Goal: Task Accomplishment & Management: Manage account settings

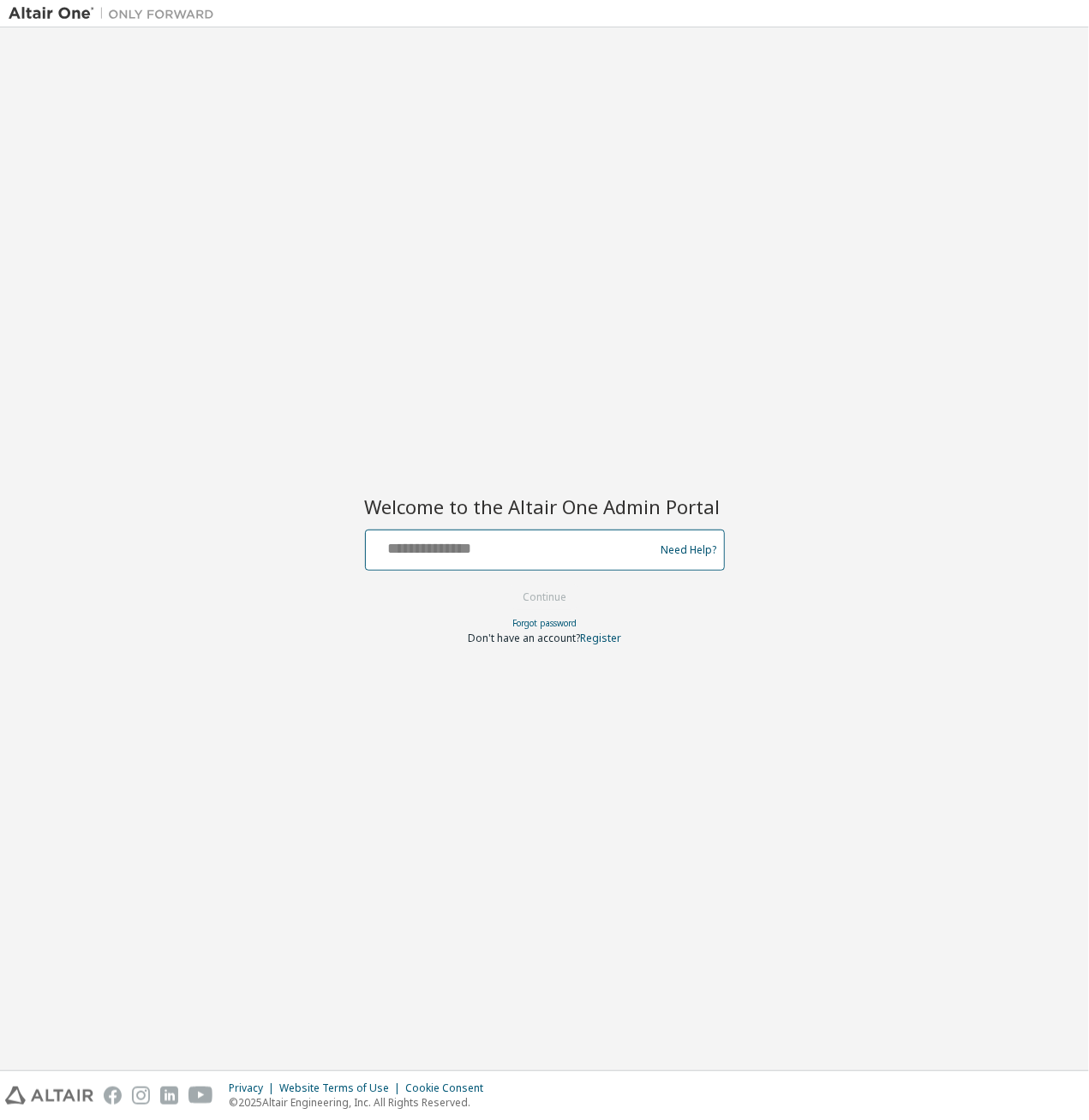
click at [495, 550] on input "text" at bounding box center [512, 546] width 280 height 25
type input "**********"
click at [534, 593] on button "Continue" at bounding box center [544, 597] width 79 height 26
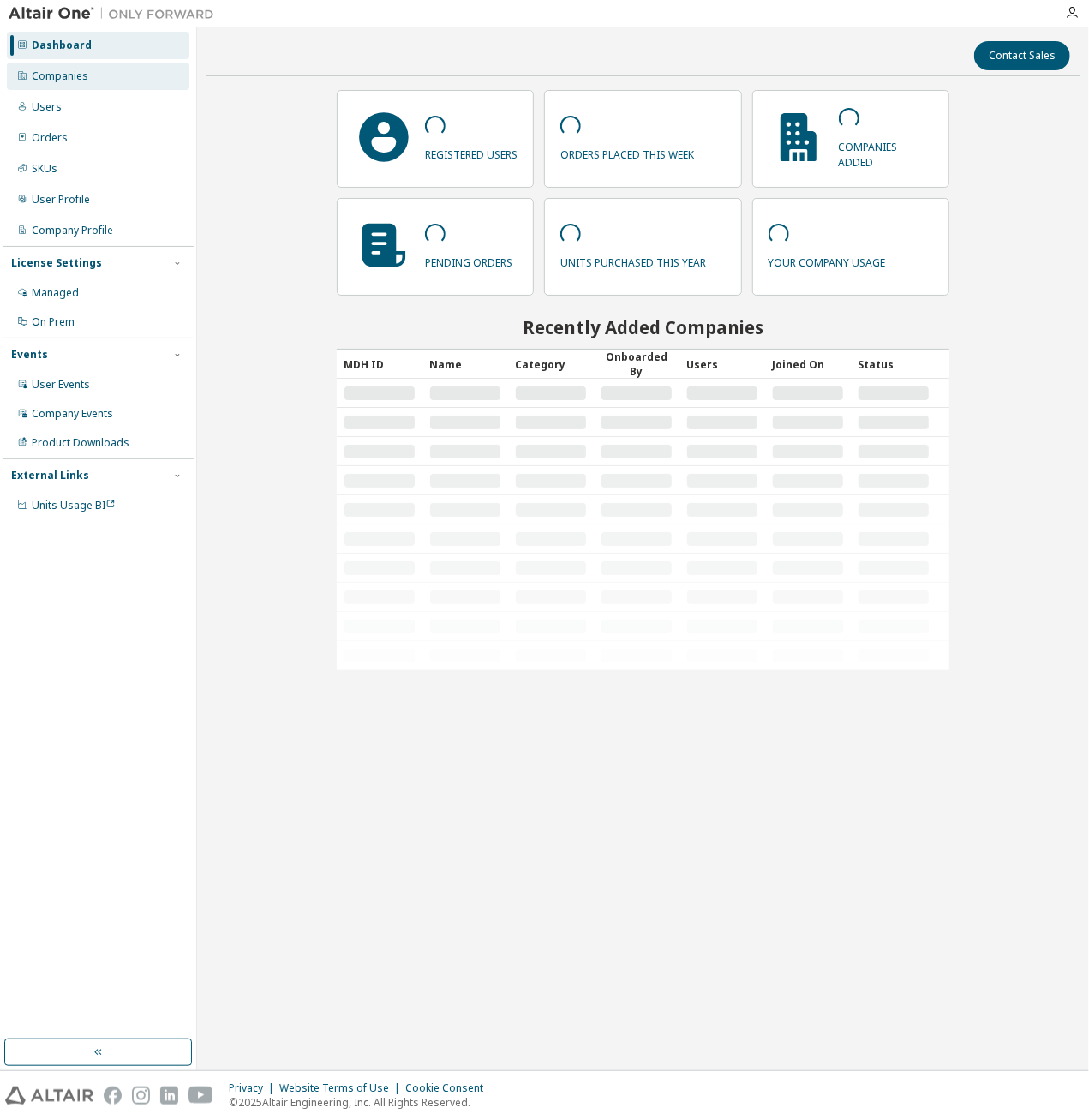
click at [74, 78] on div "Companies" at bounding box center [60, 76] width 57 height 14
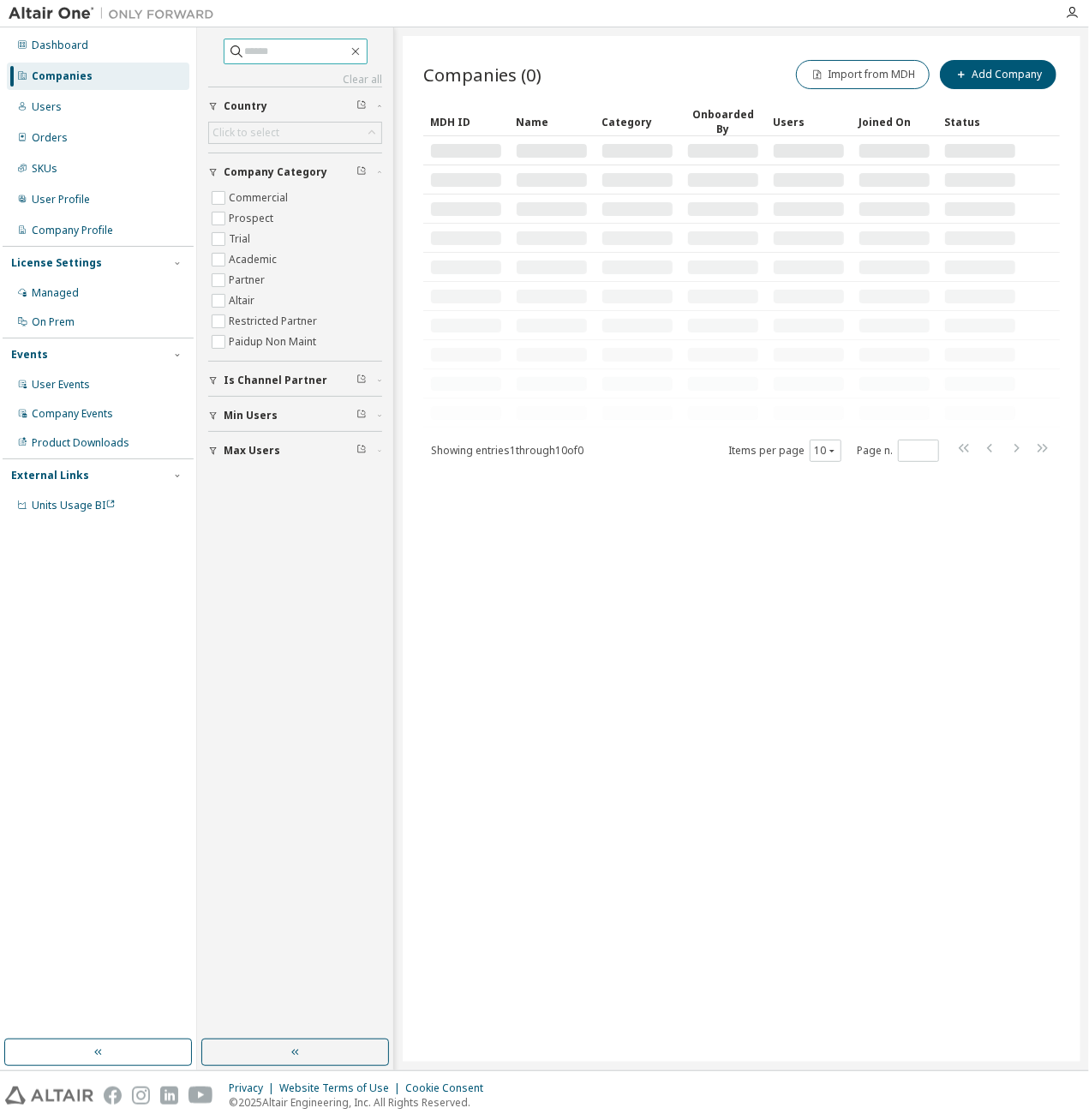
click at [245, 54] on input "text" at bounding box center [296, 51] width 103 height 17
type input "*****"
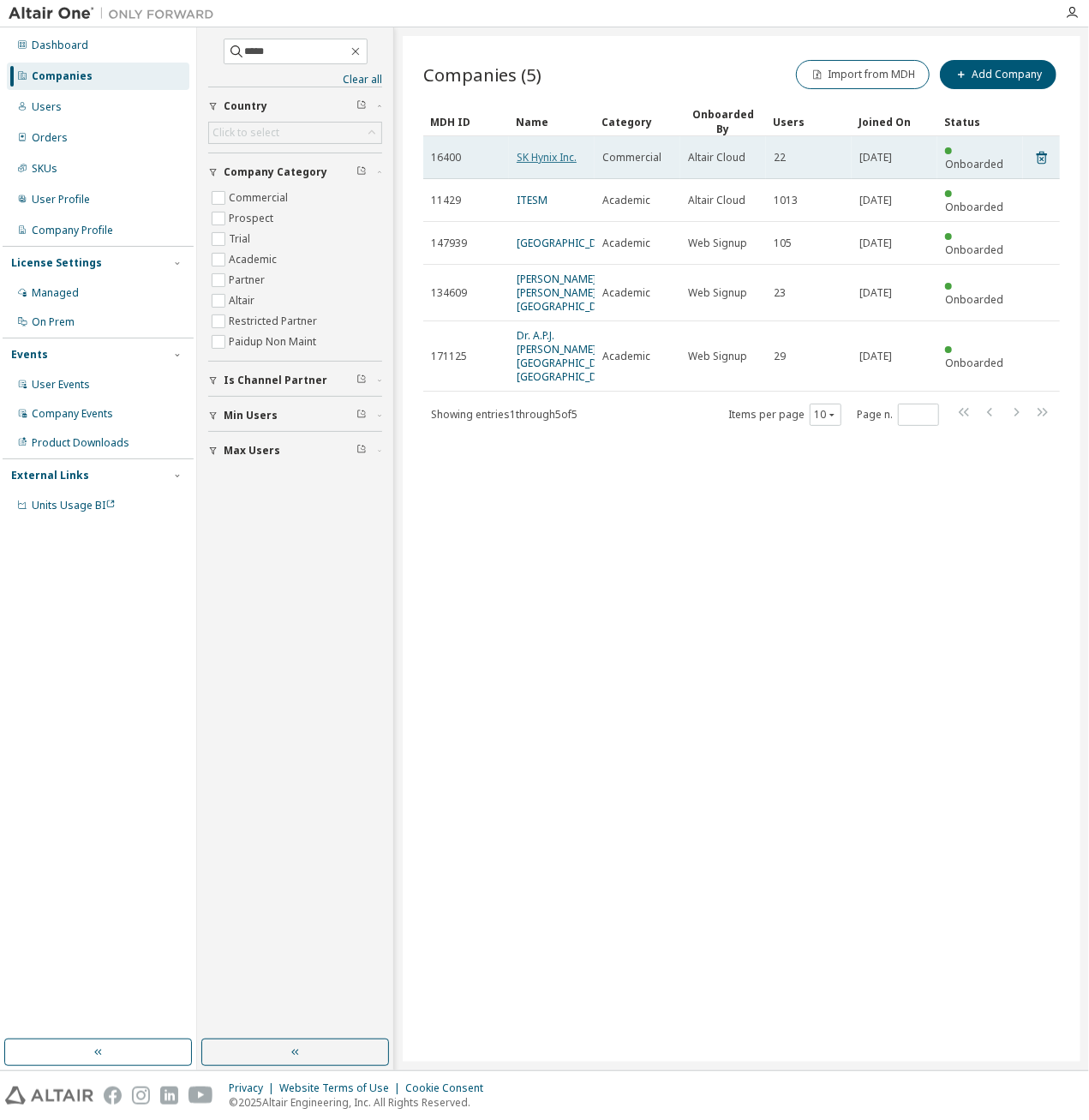
click at [547, 150] on link "SK Hynix Inc." at bounding box center [547, 158] width 60 height 15
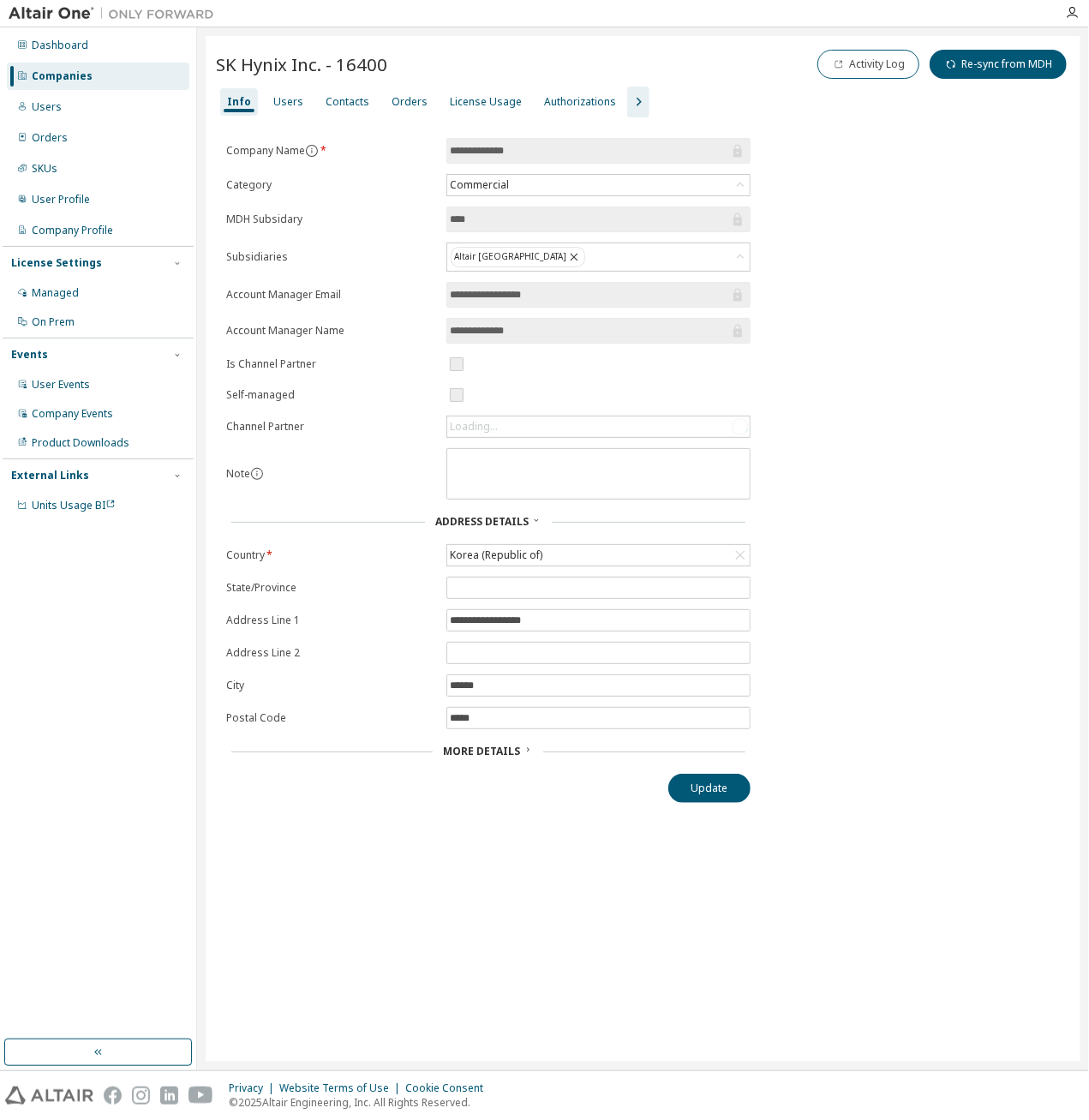
click at [628, 105] on icon "button" at bounding box center [638, 102] width 21 height 21
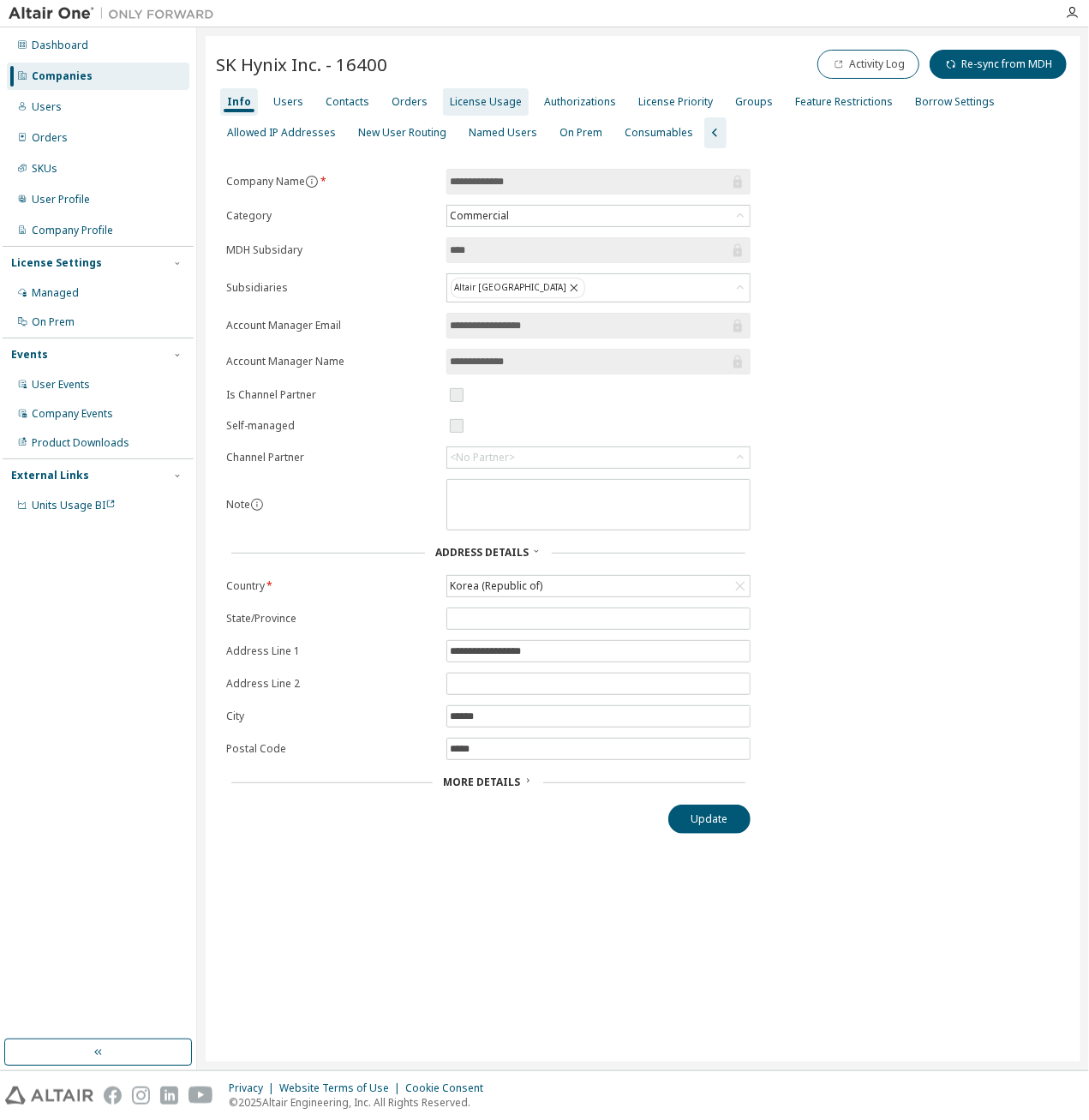
click at [450, 100] on div "License Usage" at bounding box center [486, 101] width 72 height 14
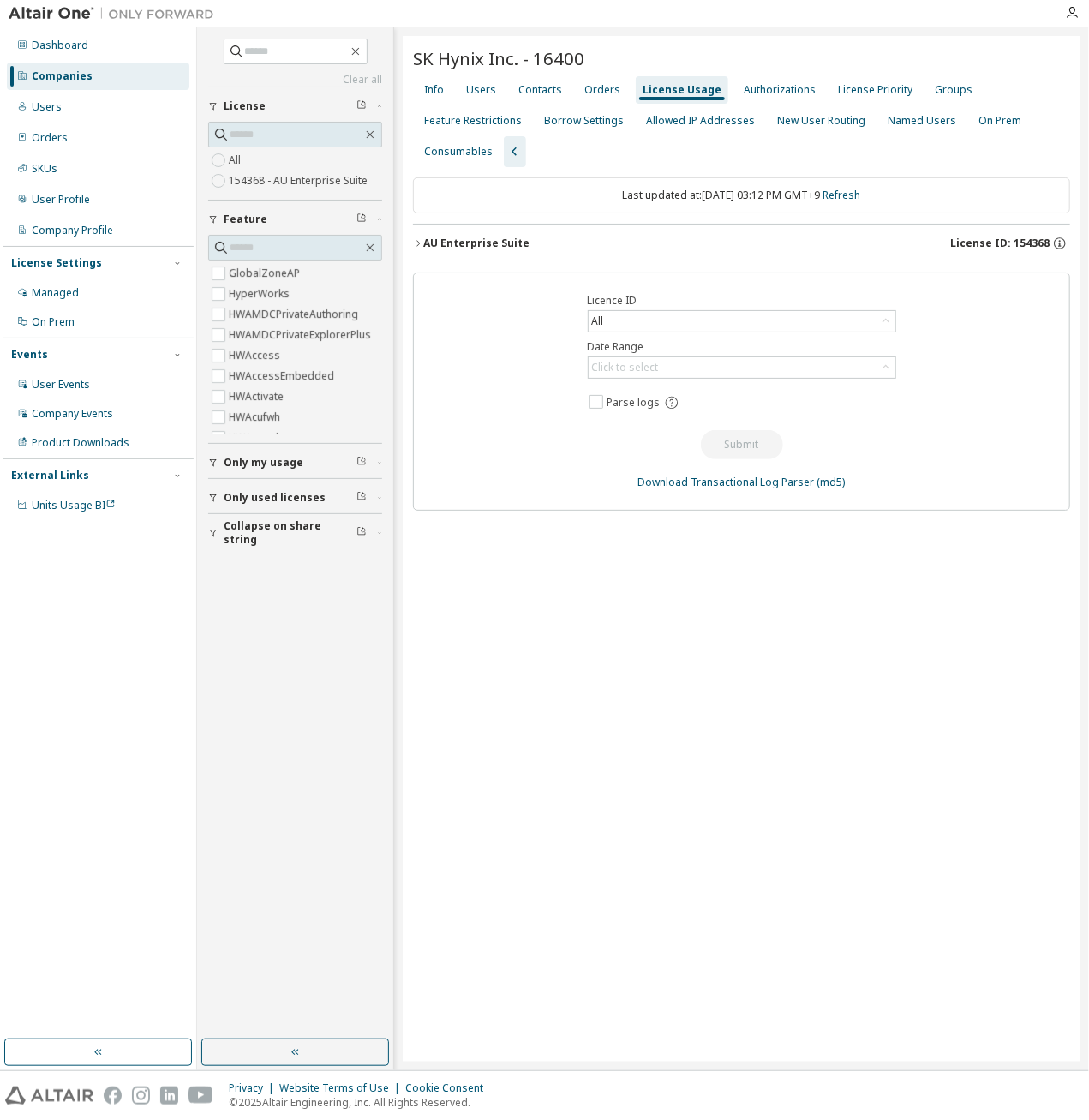
click at [498, 242] on div "AU Enterprise Suite" at bounding box center [476, 242] width 107 height 14
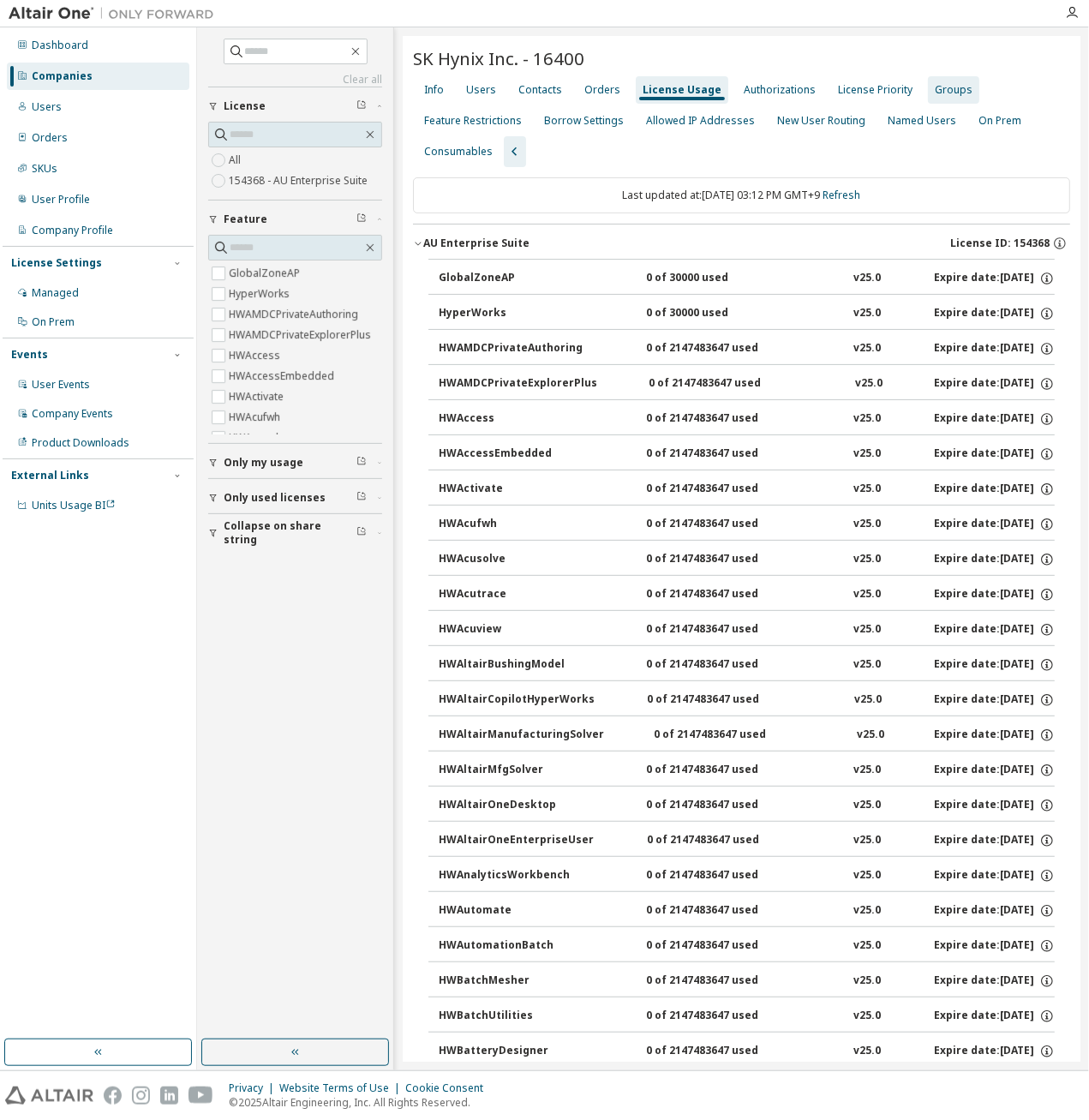
click at [941, 92] on div "Groups" at bounding box center [953, 89] width 37 height 14
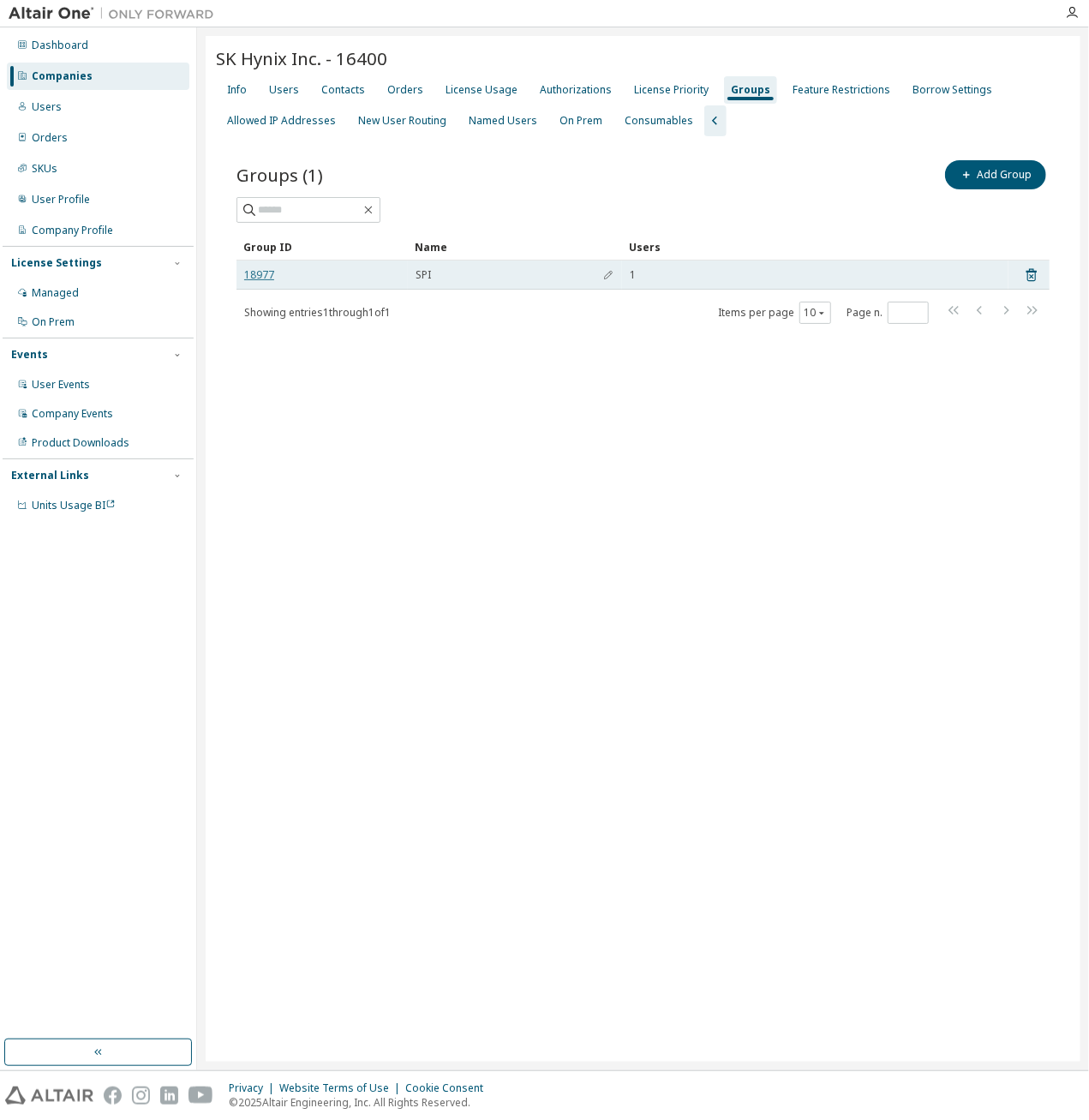
click at [271, 273] on link "18977" at bounding box center [259, 274] width 30 height 14
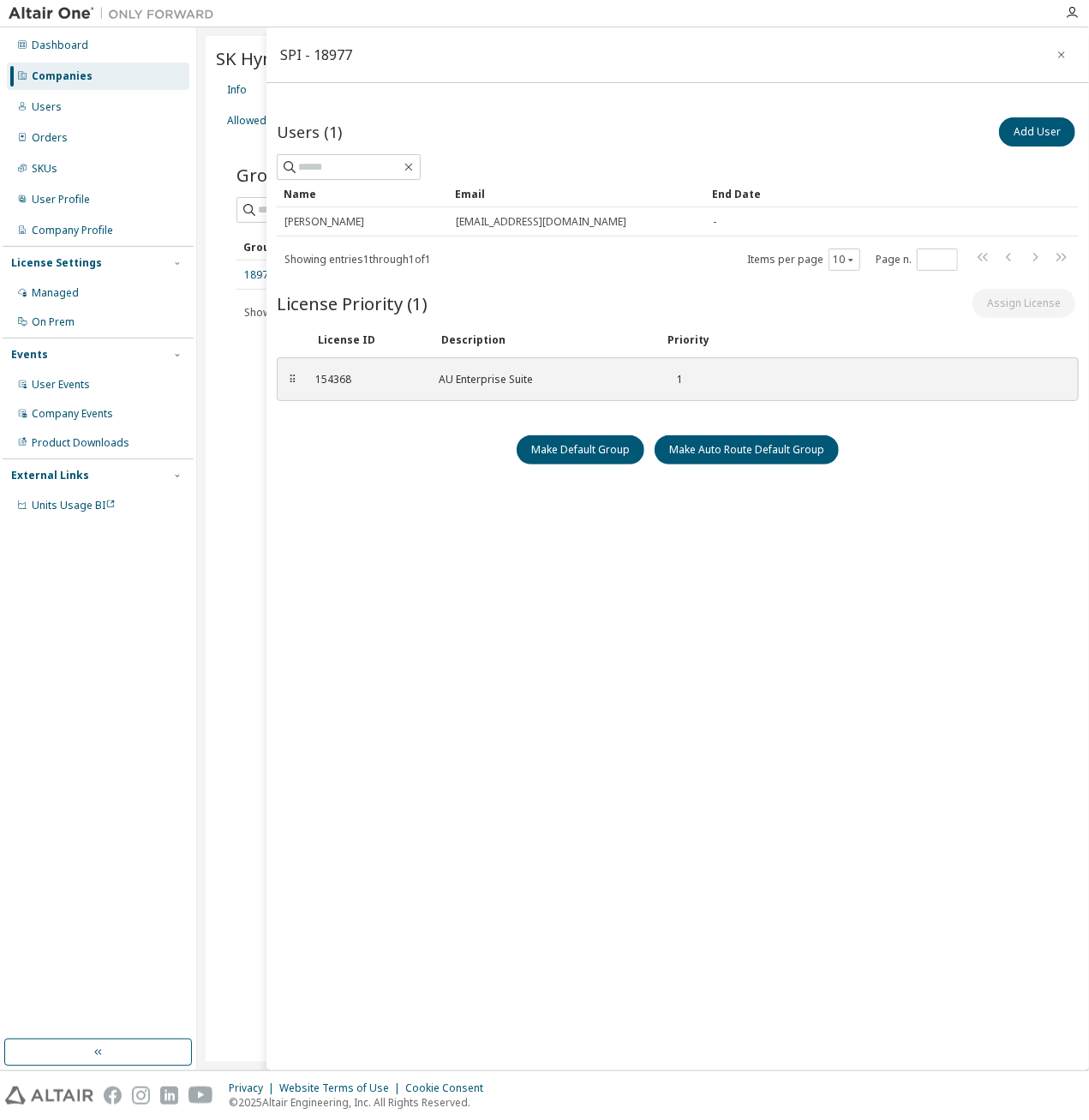
click at [487, 516] on div "Users (1) Add User Clear Load Save Save As Field Operator Value Select filter S…" at bounding box center [678, 561] width 802 height 896
click at [1057, 53] on icon "button" at bounding box center [1061, 55] width 12 height 14
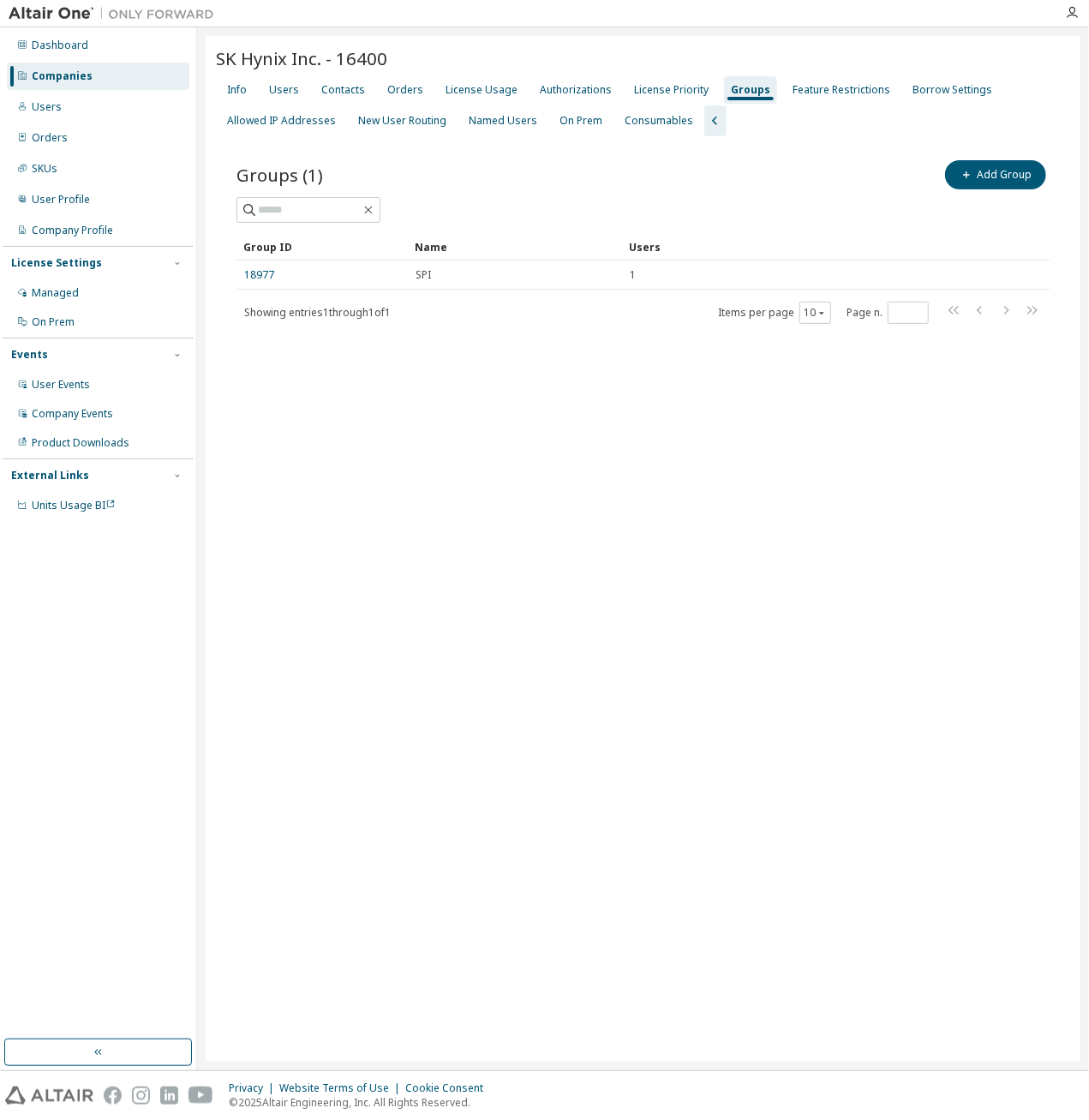
click at [452, 519] on div "SK Hynix Inc. - 16400 Clear Load Save Save As Field Operator Value Select filte…" at bounding box center [643, 548] width 875 height 1025
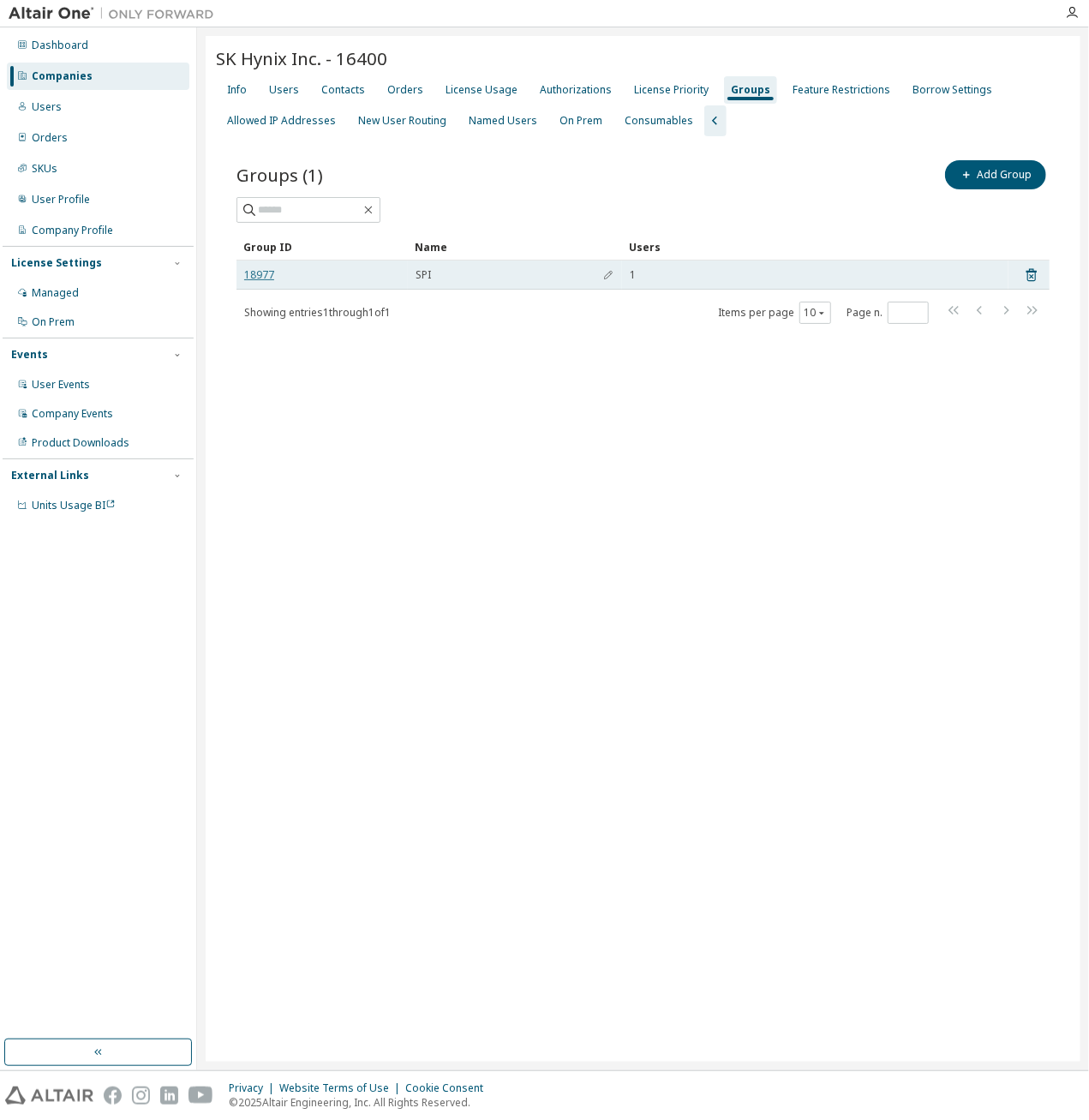
click at [255, 273] on link "18977" at bounding box center [259, 274] width 30 height 14
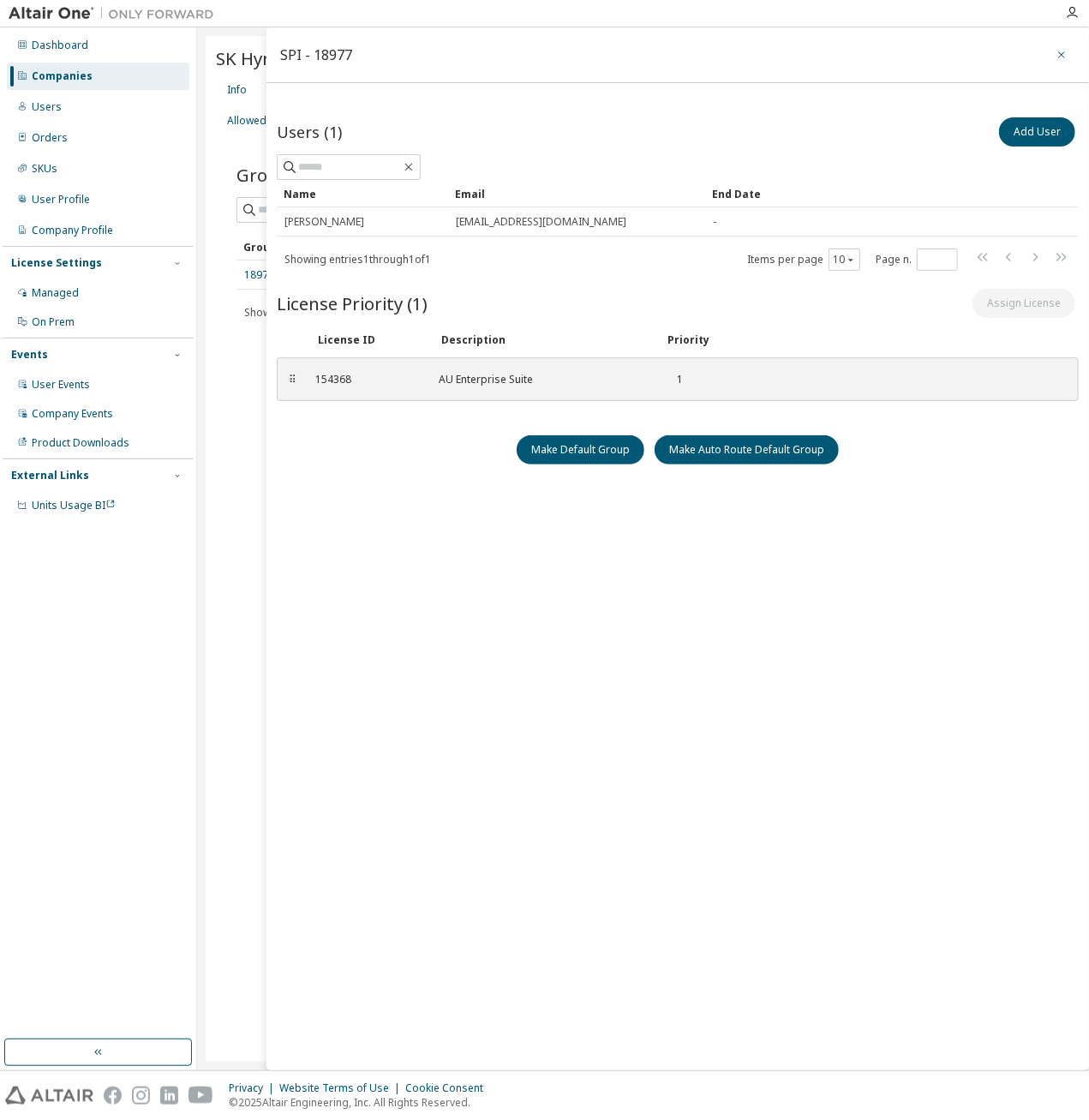
click at [1057, 51] on icon "button" at bounding box center [1061, 55] width 12 height 14
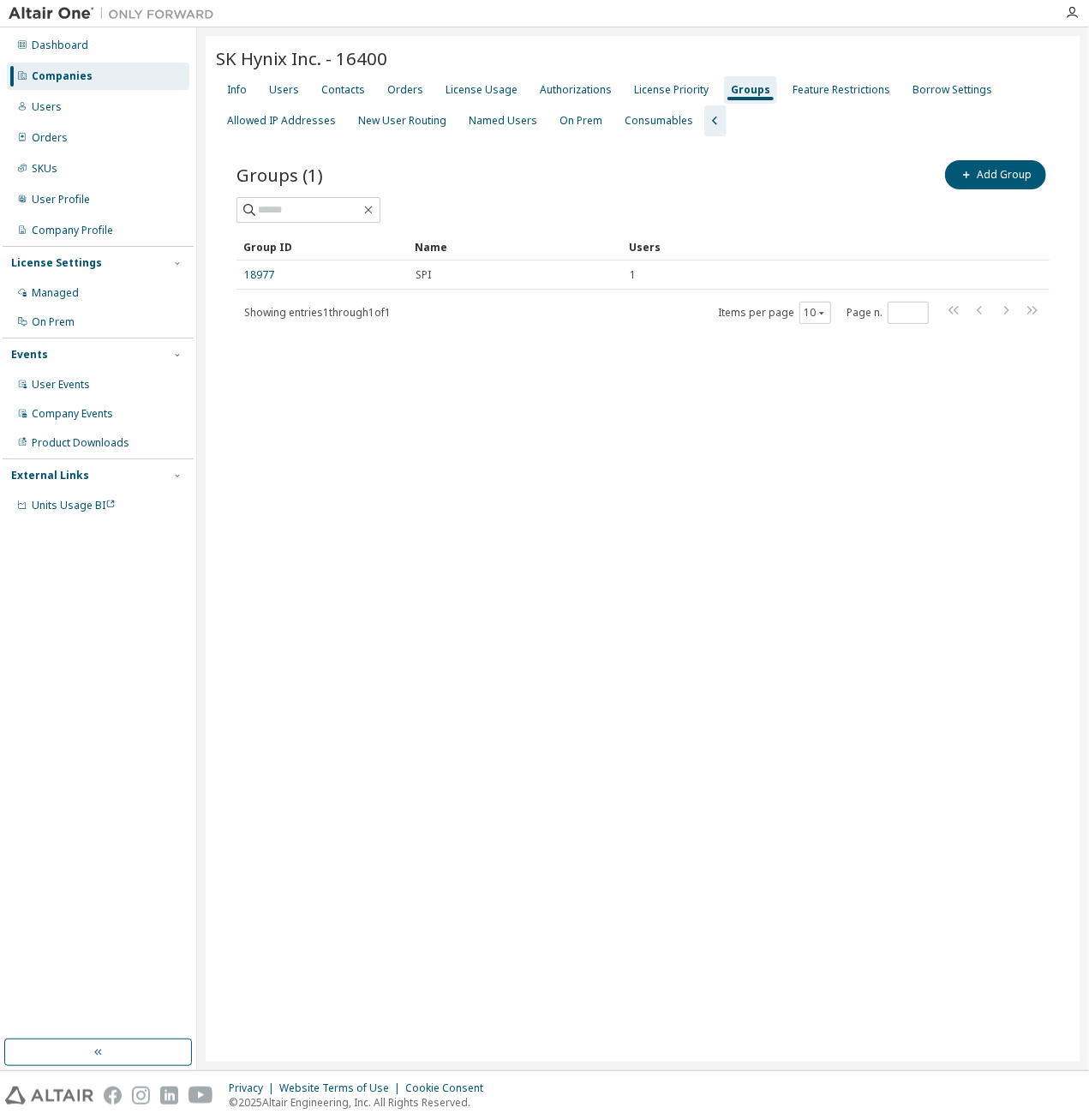
click at [613, 549] on div "SK Hynix Inc. - 16400 Clear Load Save Save As Field Operator Value Select filte…" at bounding box center [643, 548] width 875 height 1025
drag, startPoint x: 536, startPoint y: 564, endPoint x: 539, endPoint y: 553, distance: 11.4
click at [536, 564] on div "SK Hynix Inc. - 16400 Clear Load Save Save As Field Operator Value Select filte…" at bounding box center [643, 548] width 875 height 1025
click at [283, 90] on div "Users" at bounding box center [283, 89] width 30 height 14
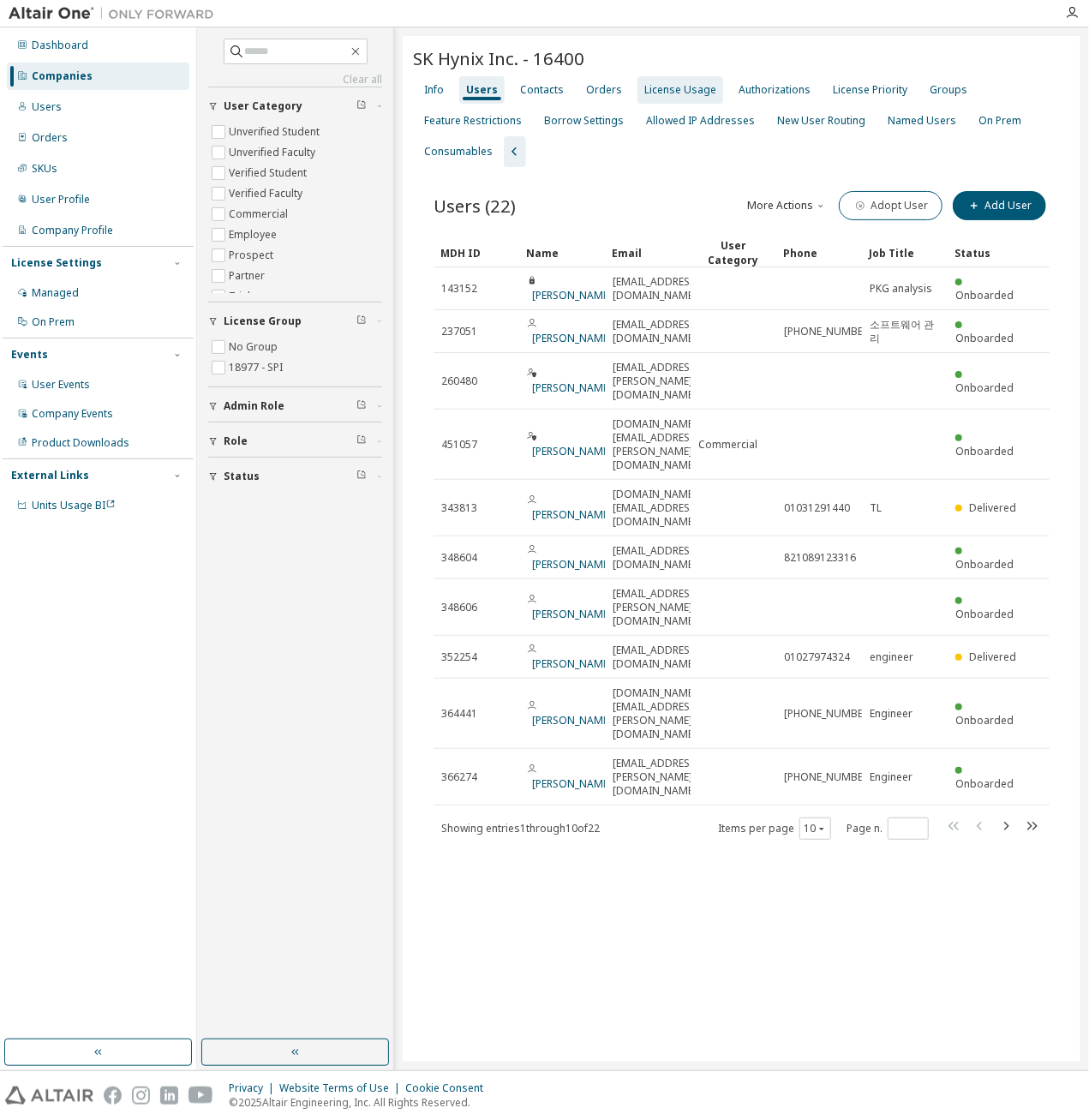
click at [679, 90] on div "License Usage" at bounding box center [680, 89] width 72 height 14
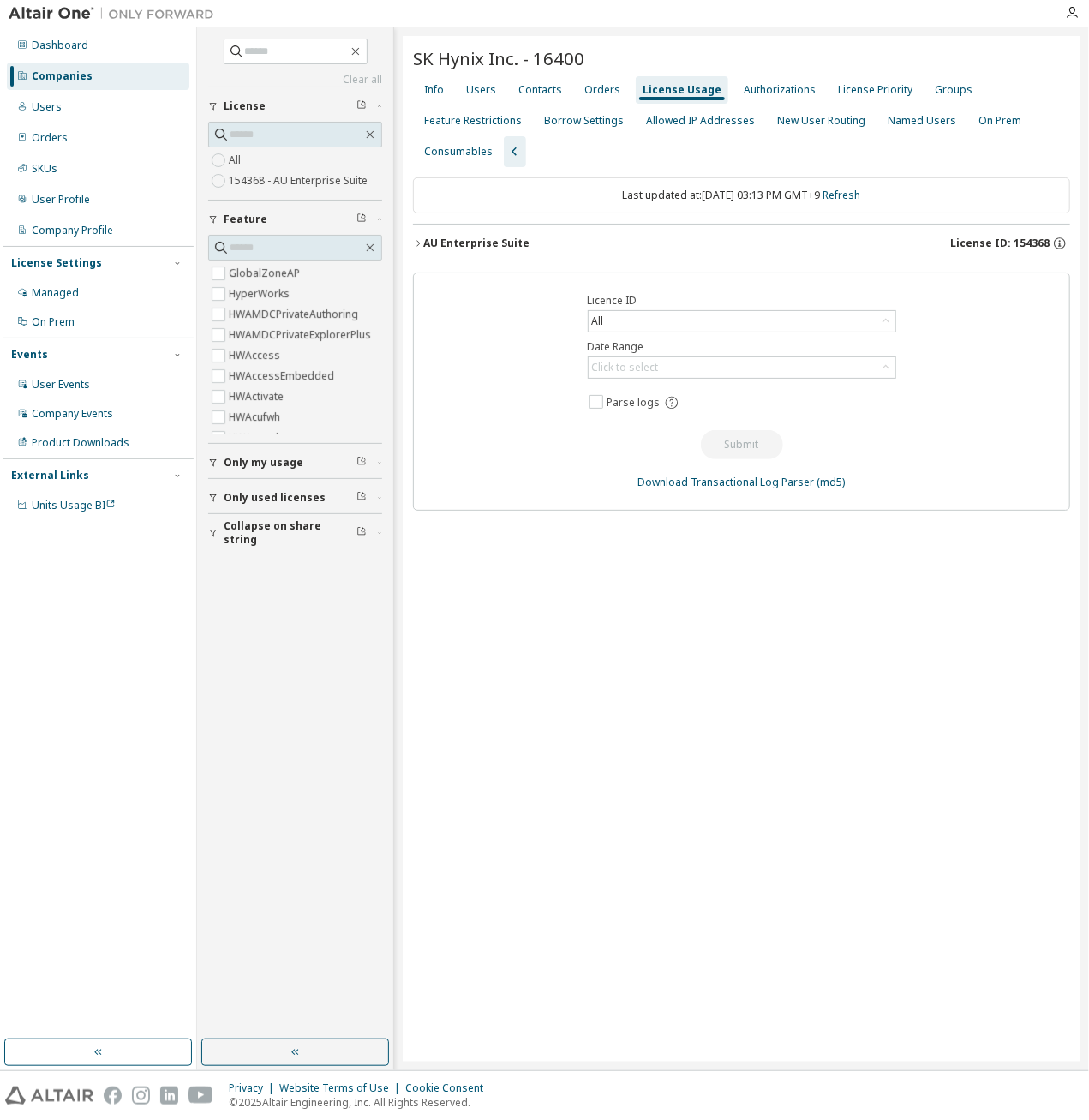
click at [81, 75] on div "Companies" at bounding box center [62, 76] width 61 height 14
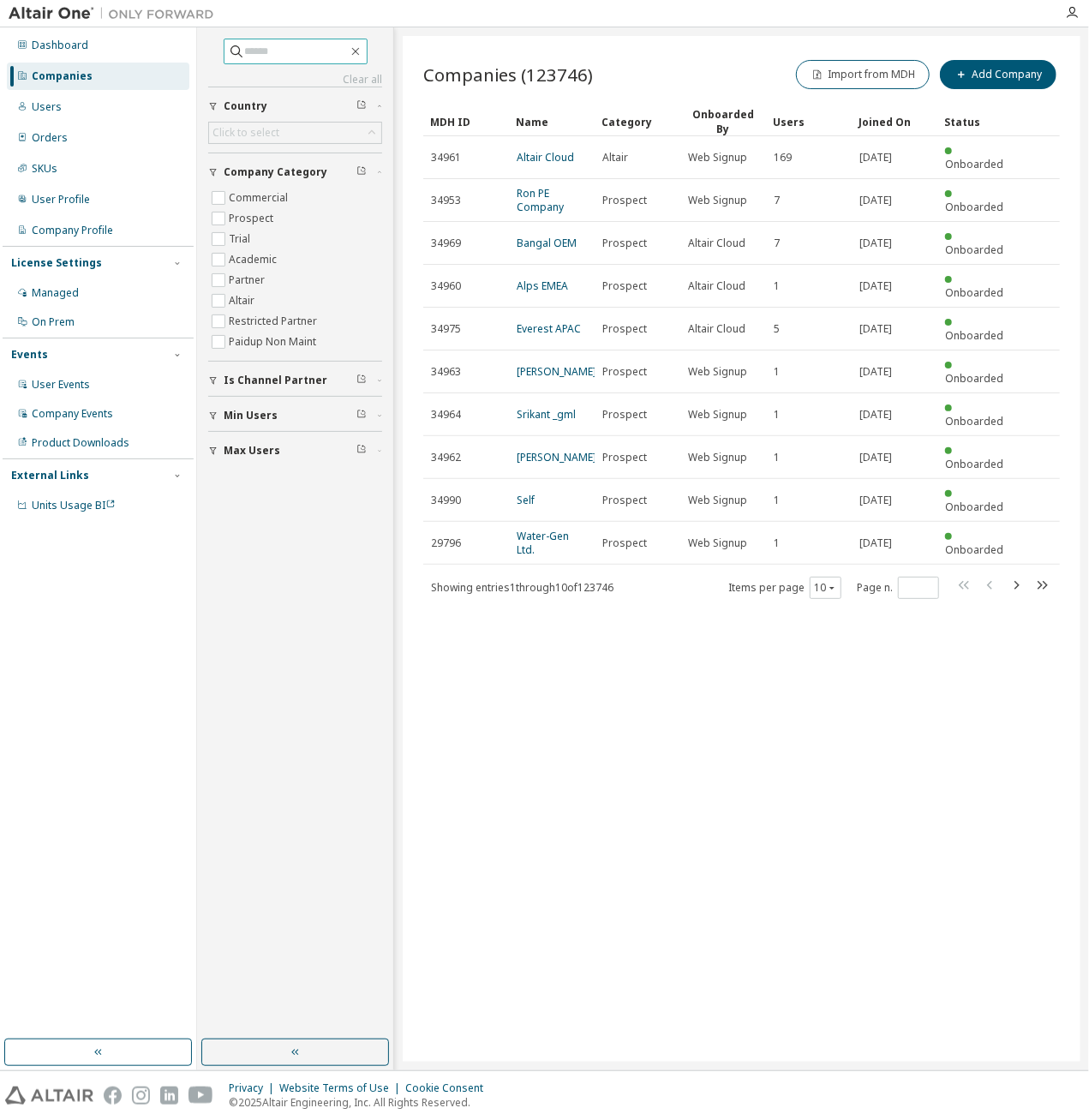
click at [289, 54] on input "text" at bounding box center [296, 51] width 103 height 17
type input "*****"
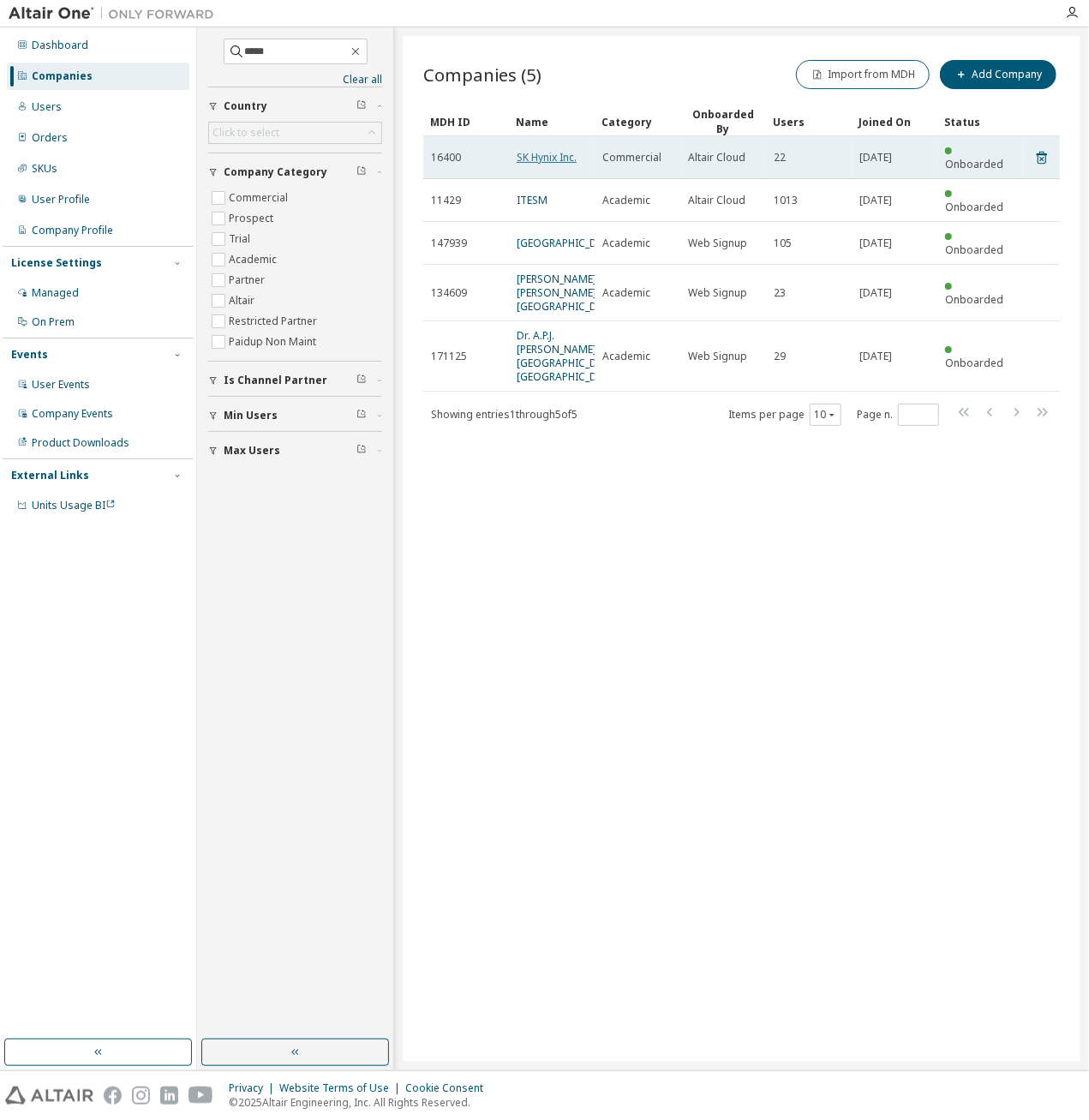
click at [550, 151] on link "SK Hynix Inc." at bounding box center [547, 158] width 60 height 15
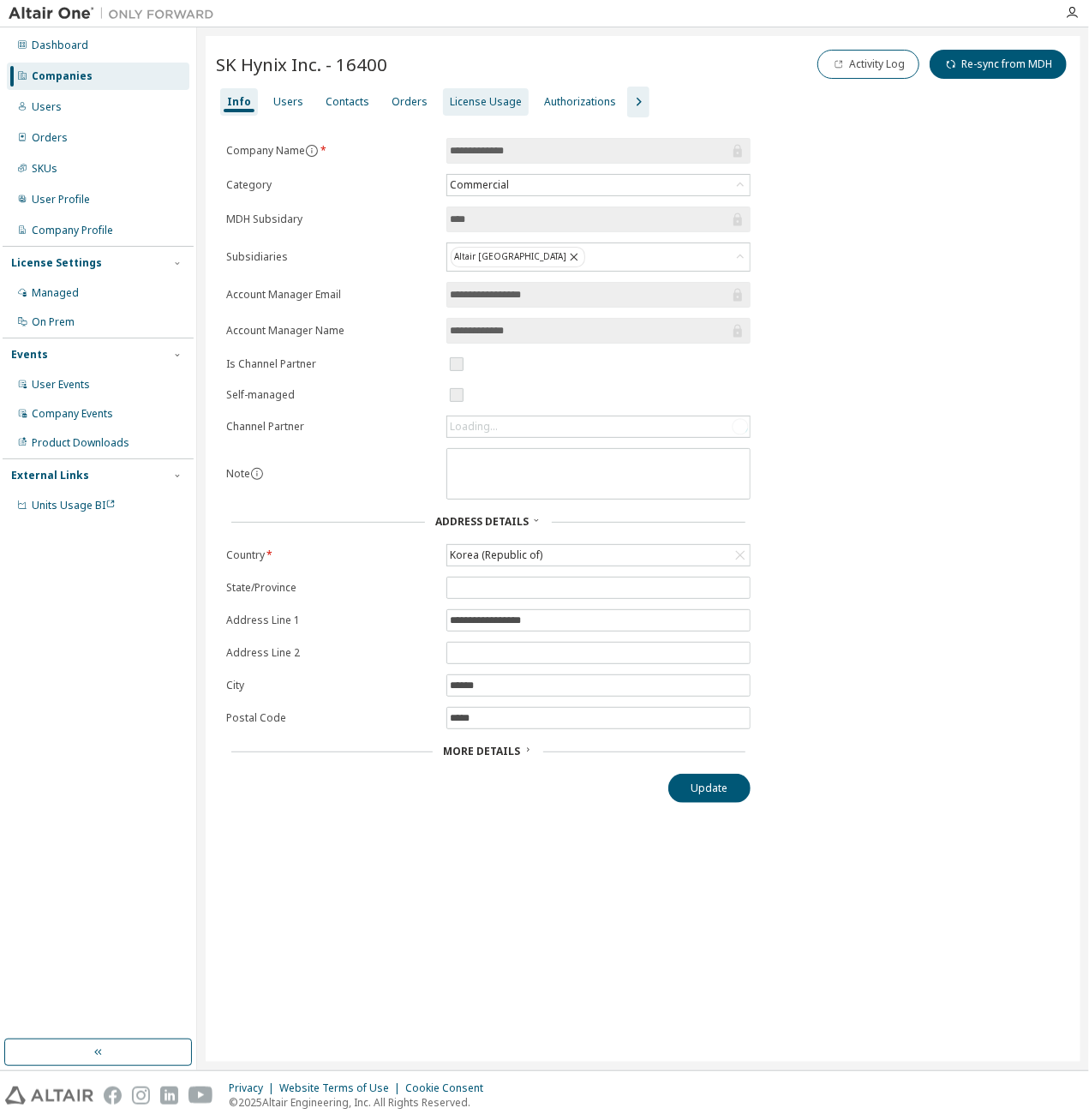
click at [463, 102] on div "License Usage" at bounding box center [486, 101] width 72 height 14
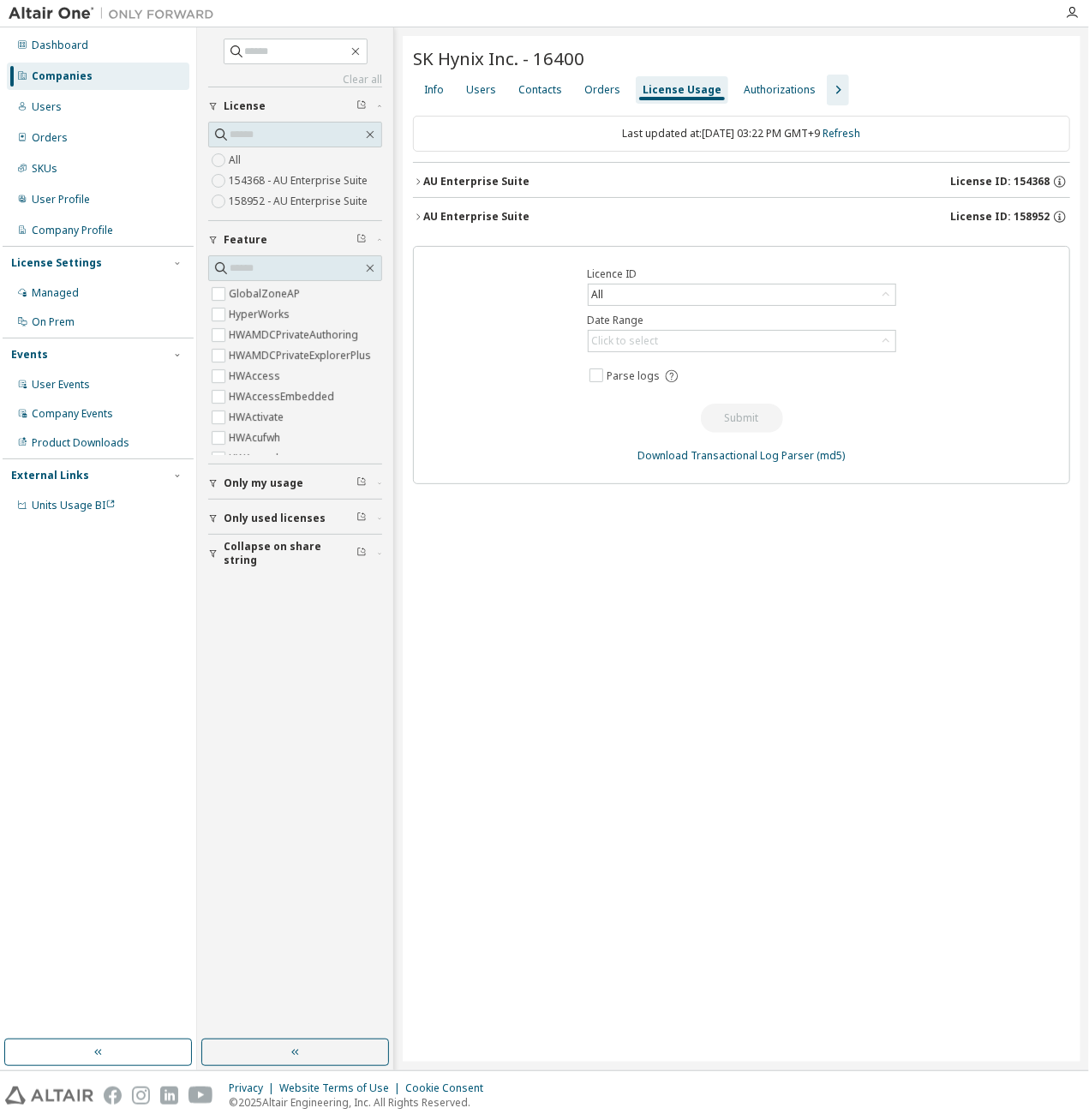
click at [827, 87] on icon "button" at bounding box center [837, 89] width 21 height 21
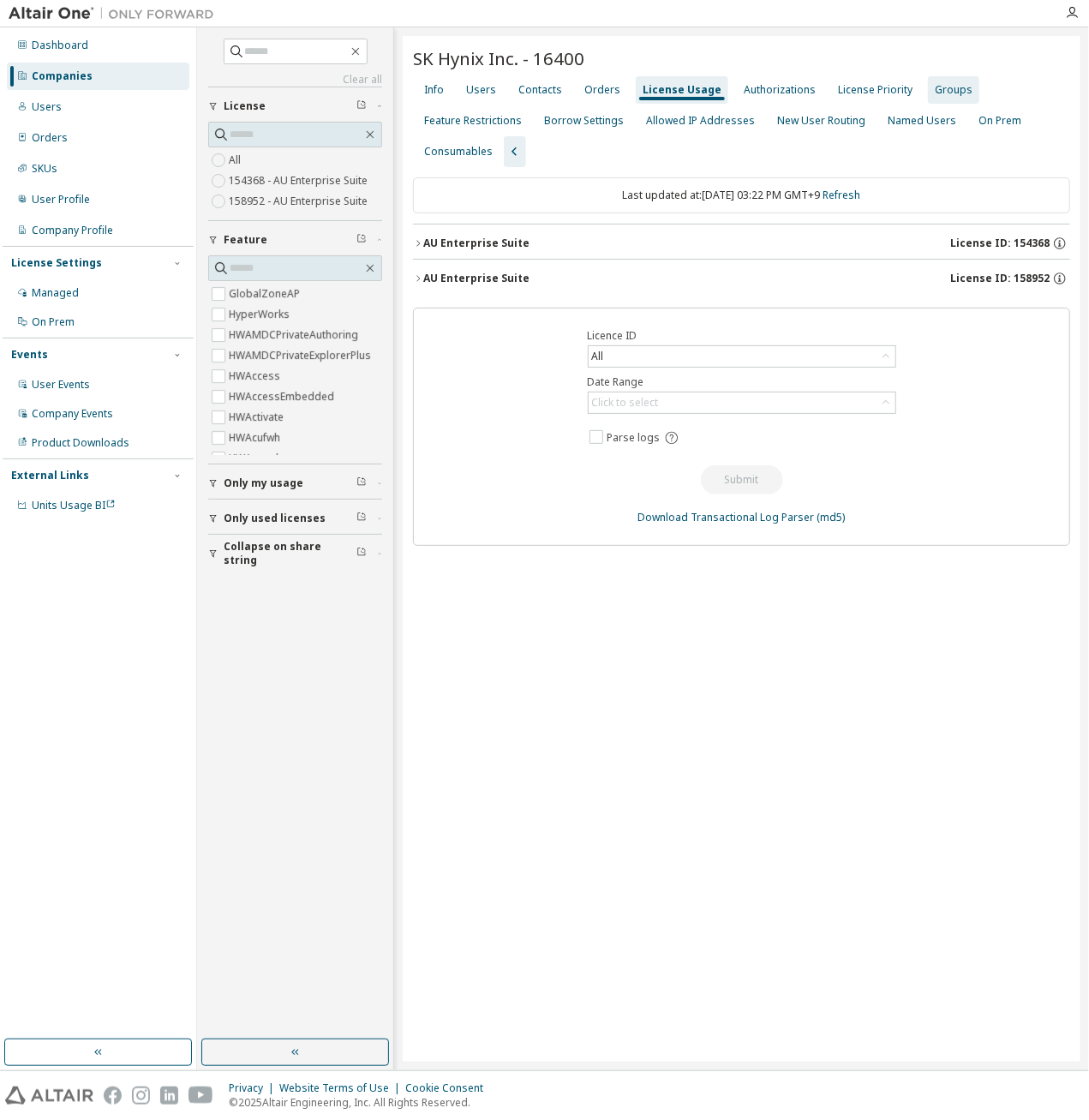
click at [936, 88] on div "Groups" at bounding box center [953, 89] width 37 height 14
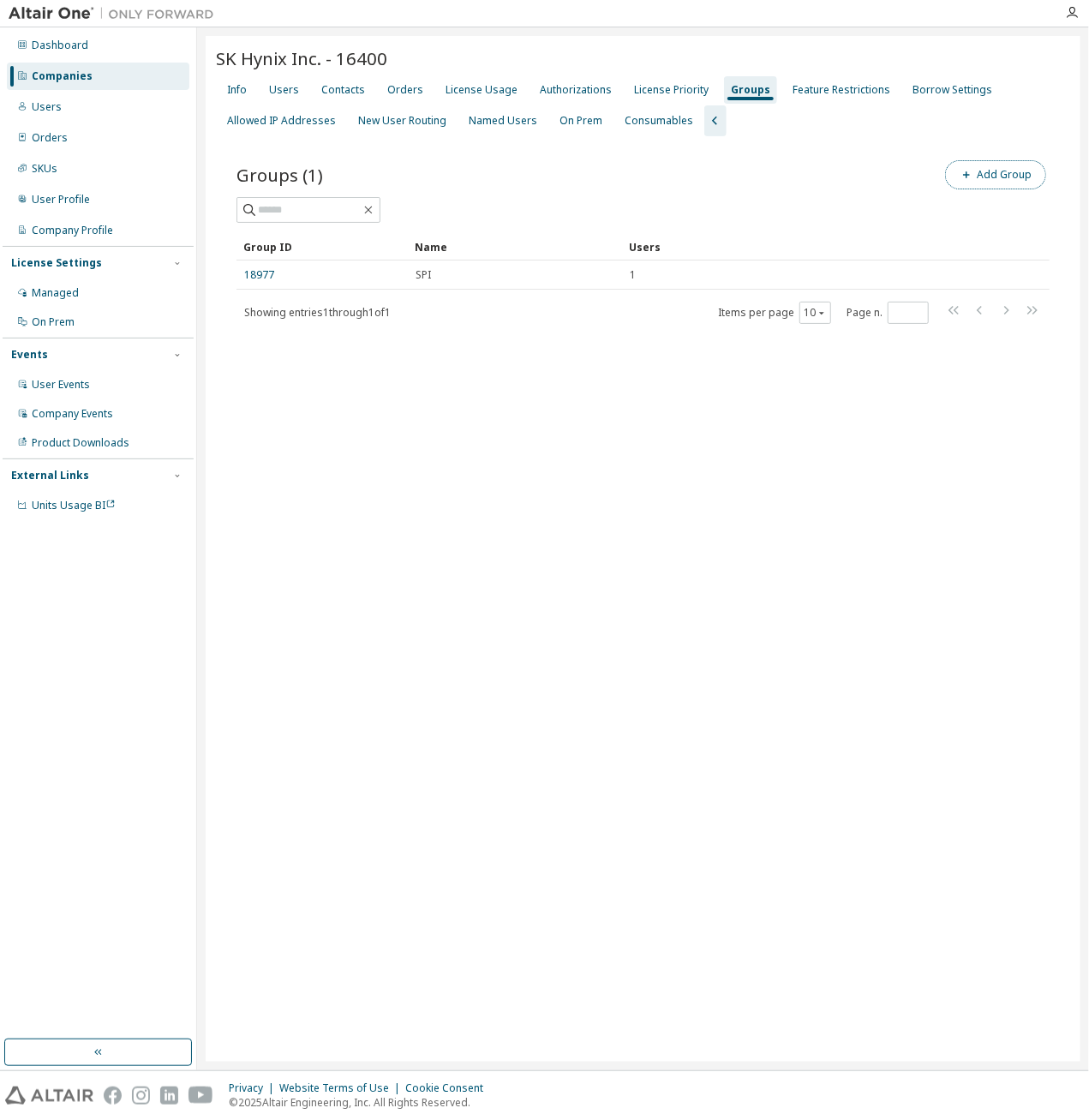
click at [1012, 177] on button "Add Group" at bounding box center [995, 175] width 101 height 29
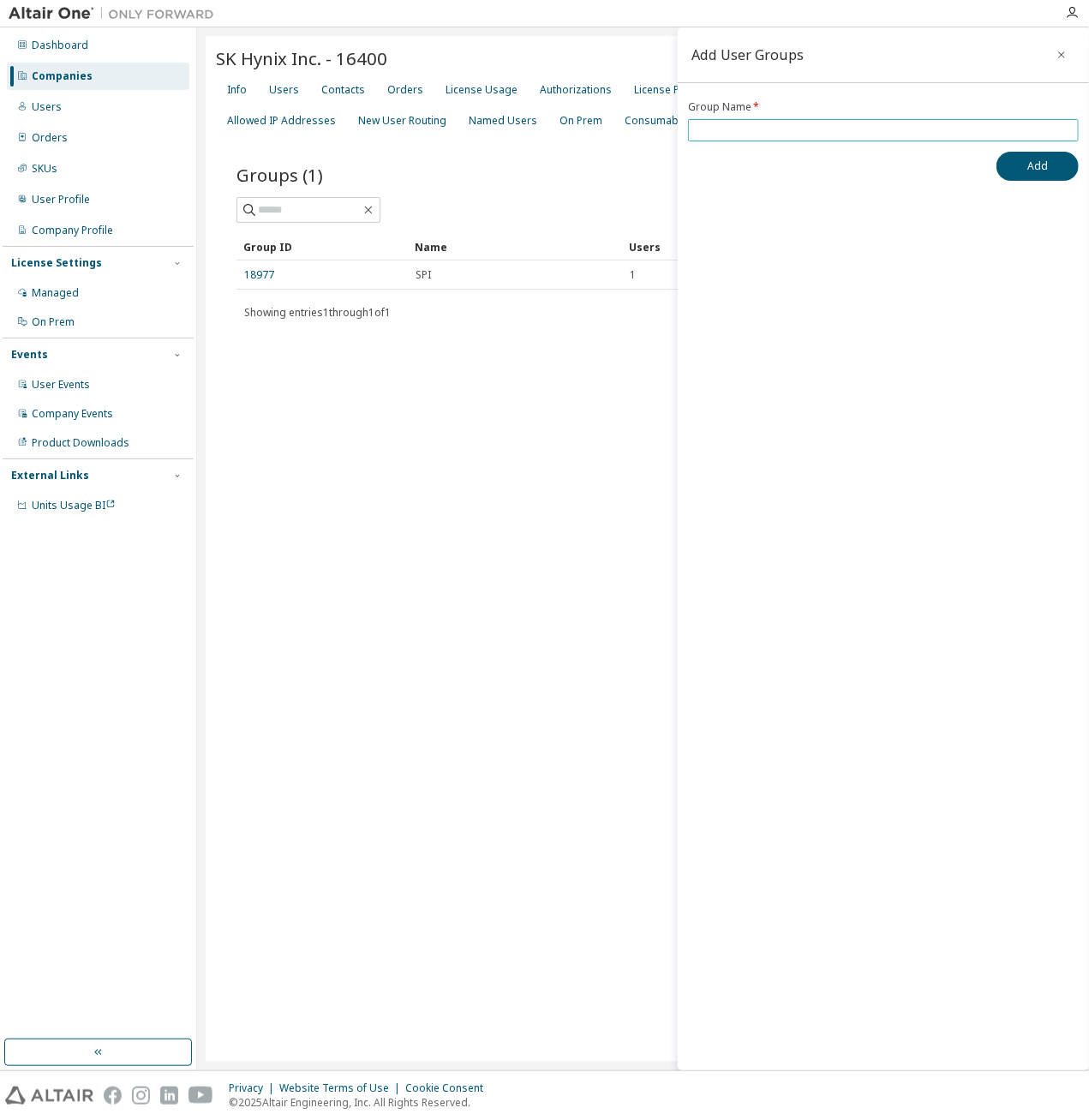
click at [802, 134] on input "text" at bounding box center [883, 129] width 382 height 14
type input "**********"
click at [1022, 161] on button "Add" at bounding box center [1037, 166] width 82 height 29
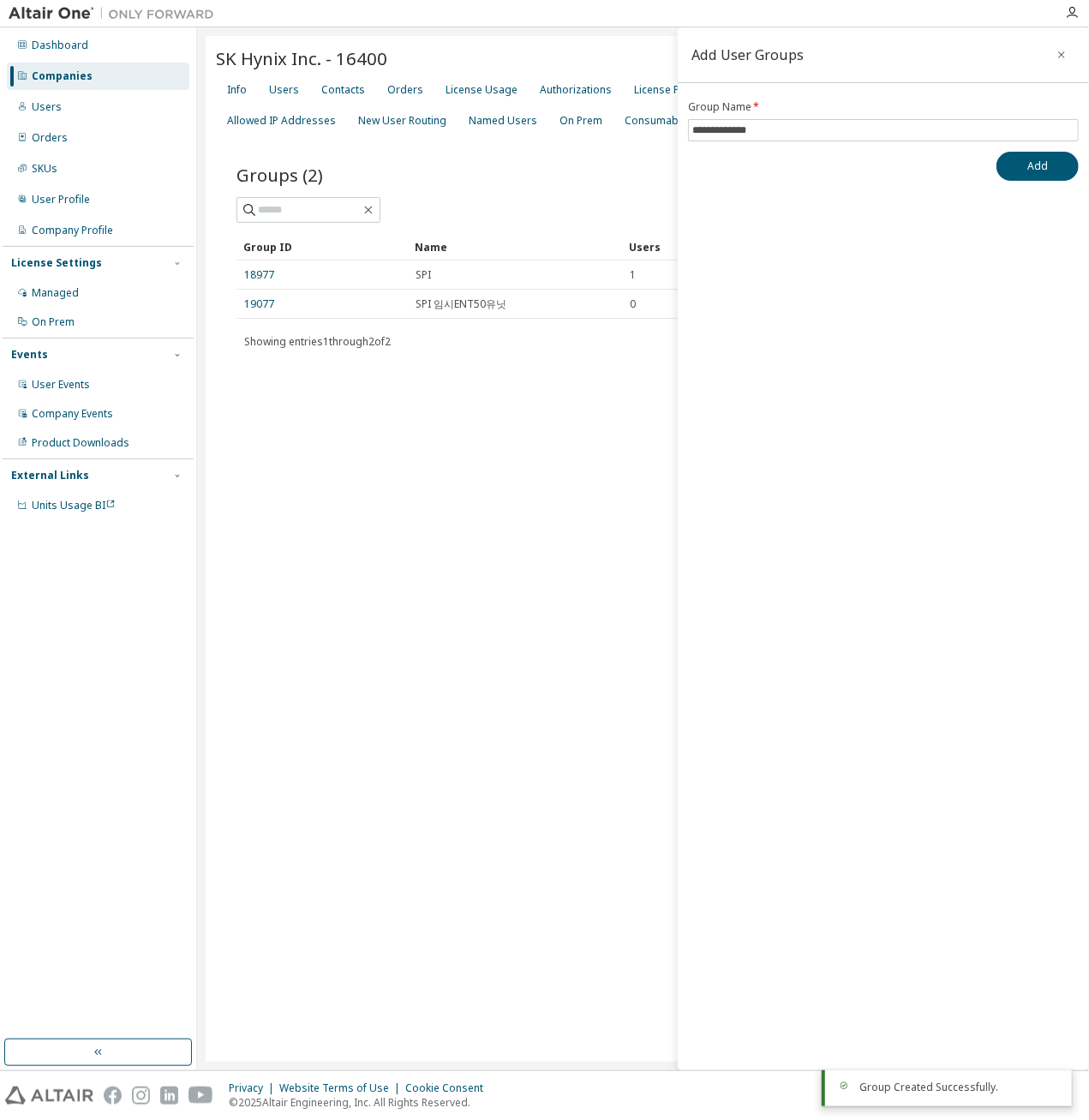
click at [492, 423] on div "SK Hynix Inc. - 16400 Clear Load Save Save As Field Operator Value Select filte…" at bounding box center [643, 548] width 875 height 1025
click at [257, 303] on link "19077" at bounding box center [259, 303] width 30 height 14
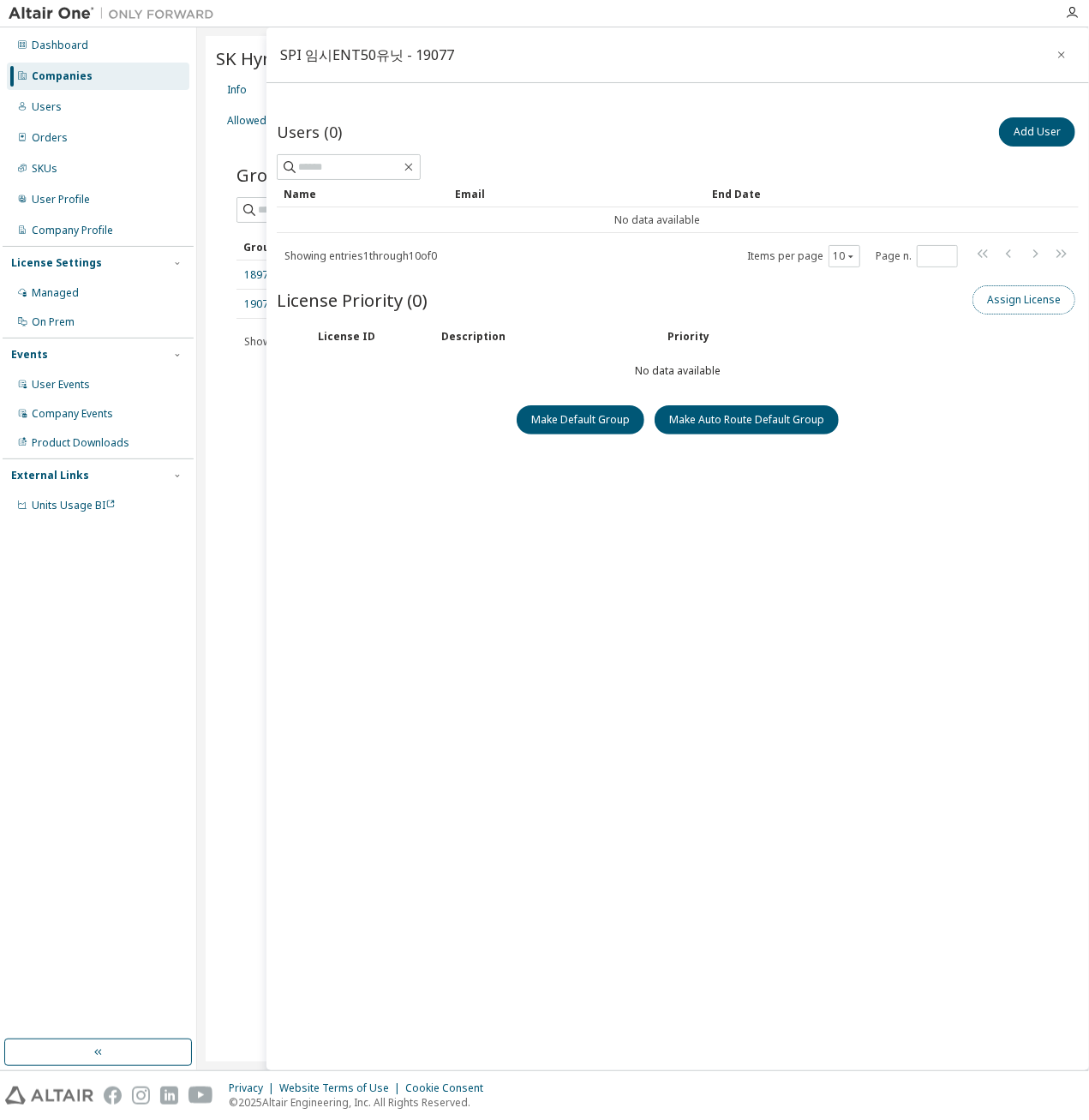
click at [1045, 294] on button "Assign License" at bounding box center [1023, 300] width 103 height 29
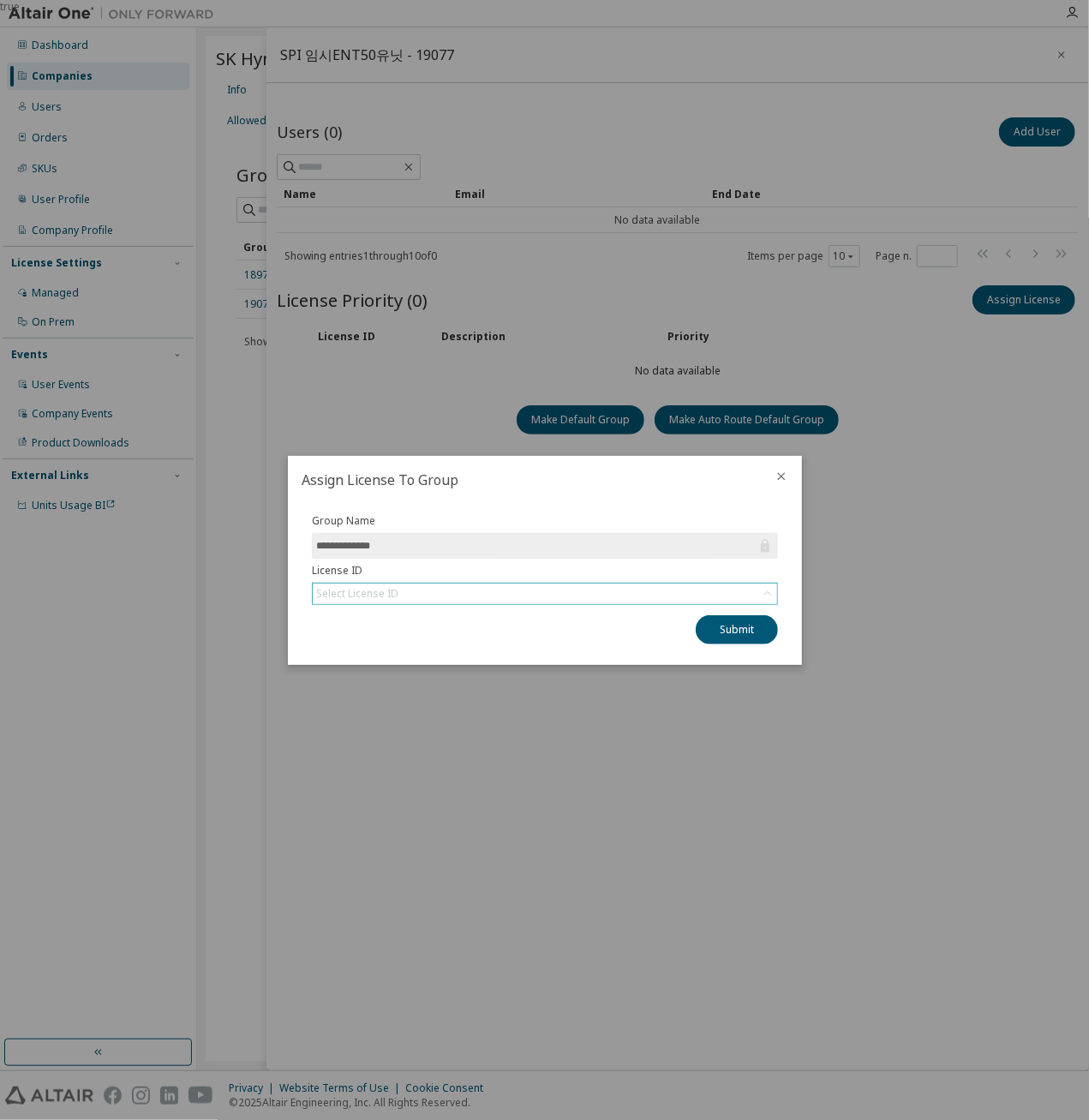
click at [529, 591] on div "Select License ID" at bounding box center [545, 593] width 465 height 21
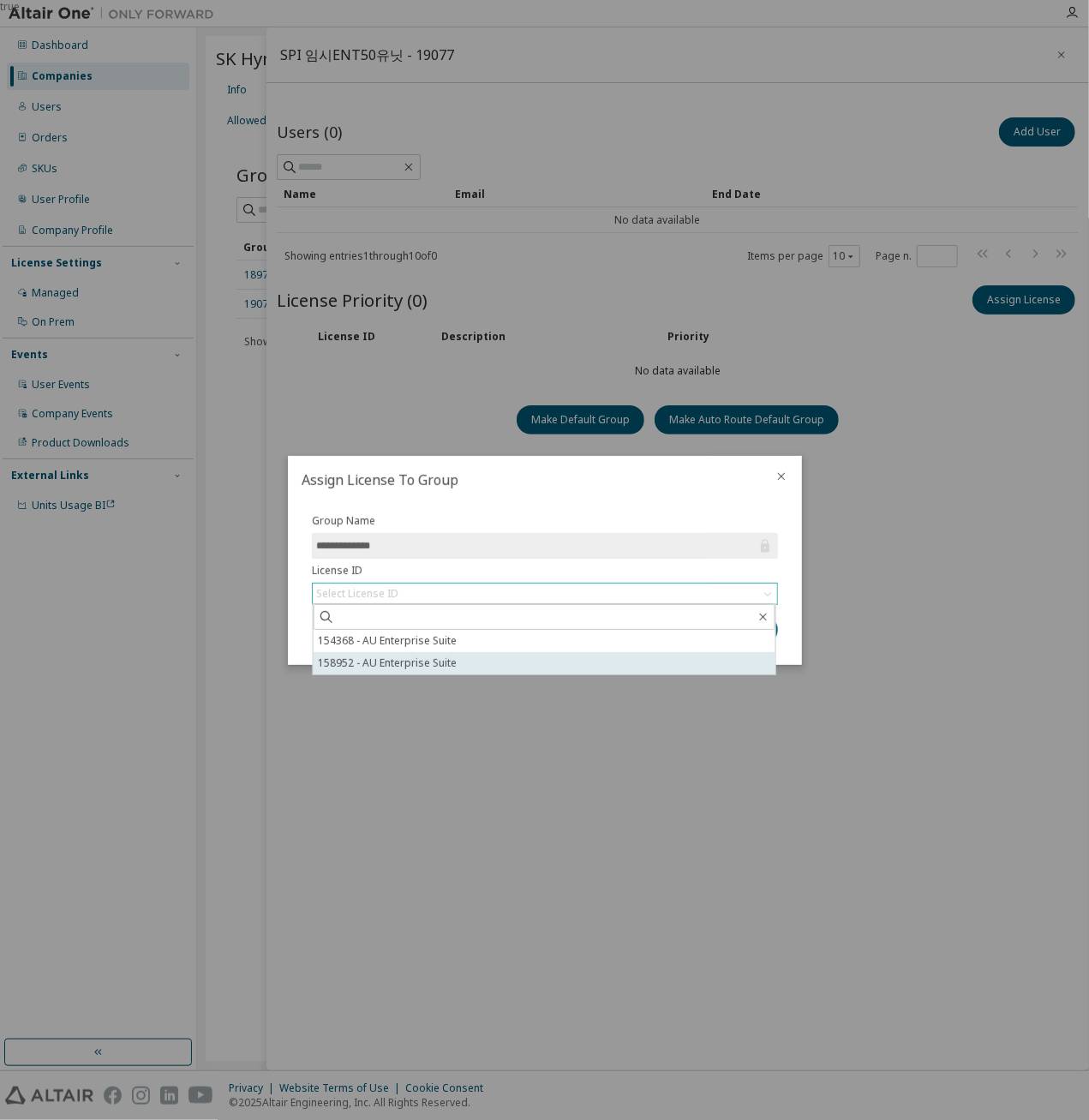
click at [437, 670] on li "158952 - AU Enterprise Suite" at bounding box center [543, 663] width 462 height 22
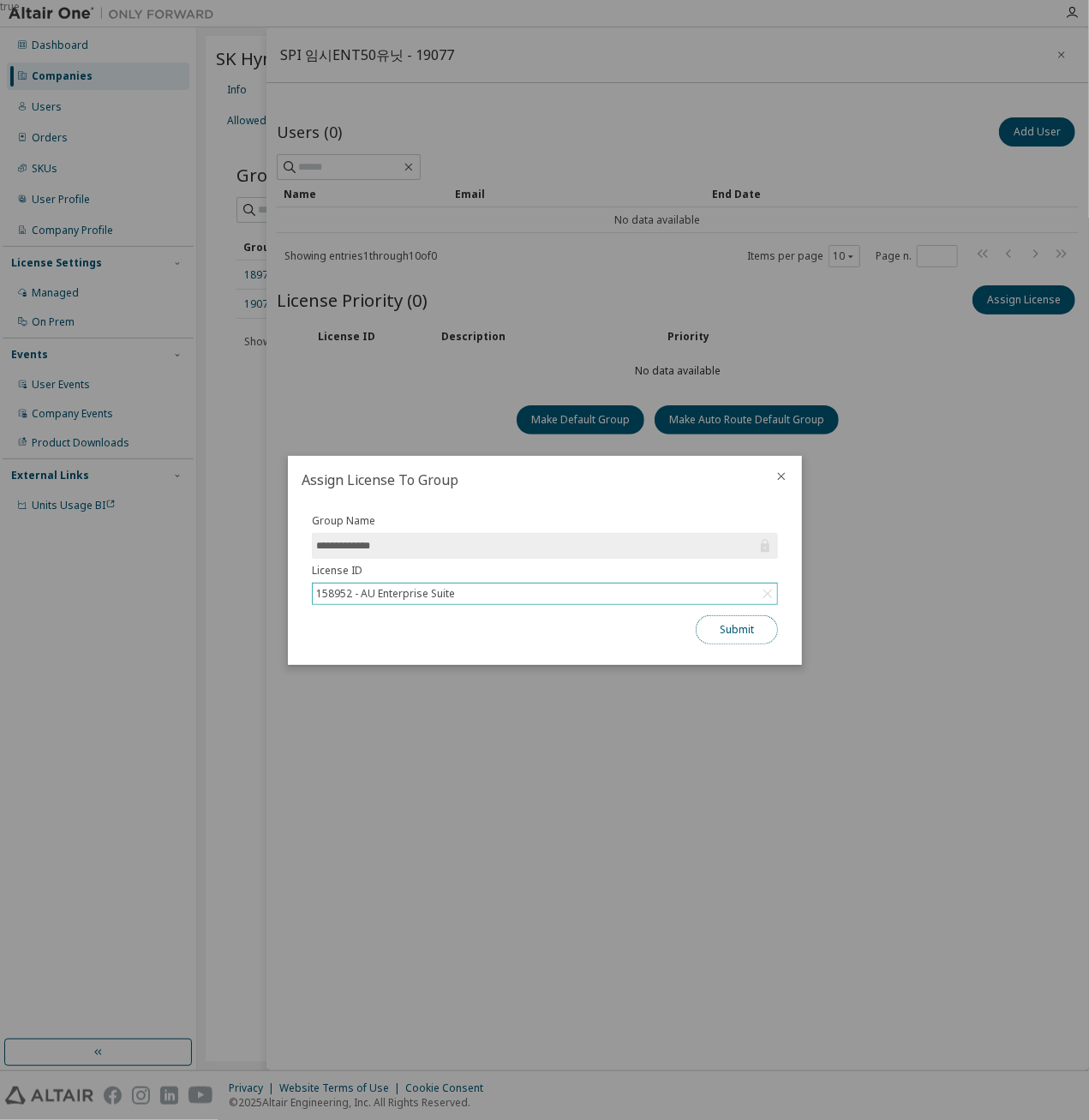
click at [725, 631] on button "Submit" at bounding box center [736, 630] width 82 height 29
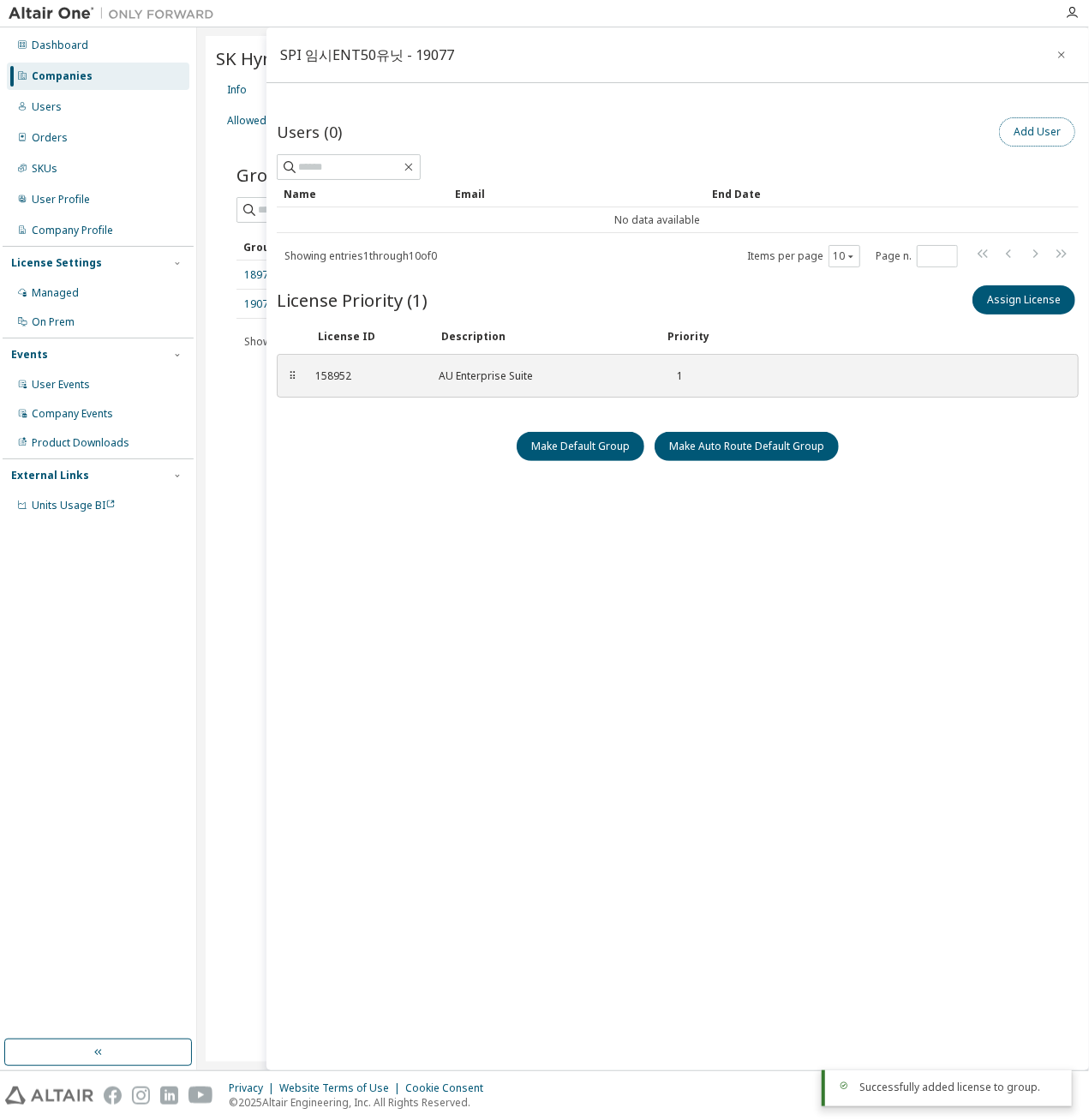
click at [1034, 128] on button "Add User" at bounding box center [1037, 132] width 77 height 29
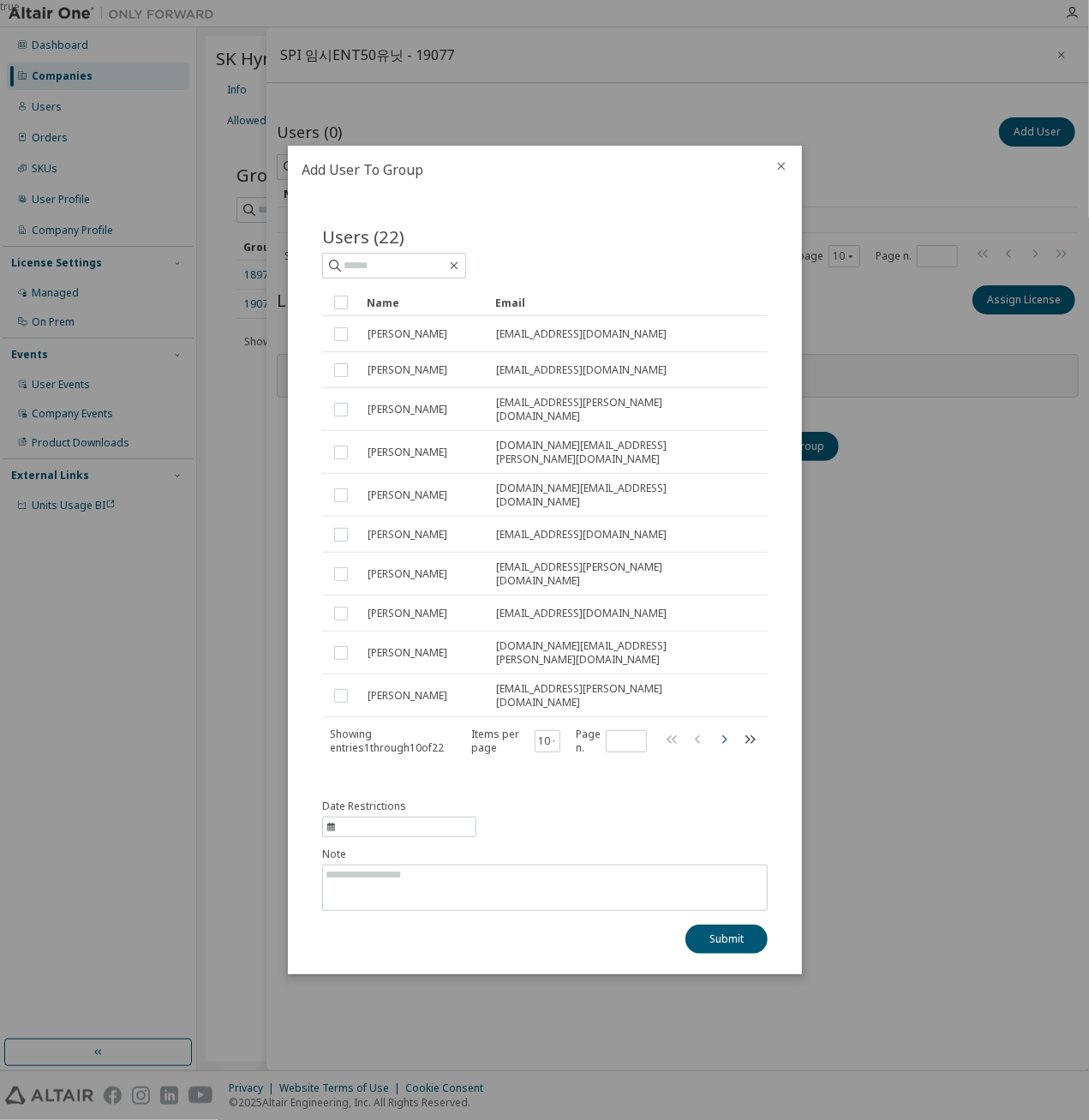
click at [723, 729] on icon "button" at bounding box center [724, 739] width 21 height 21
type input "*"
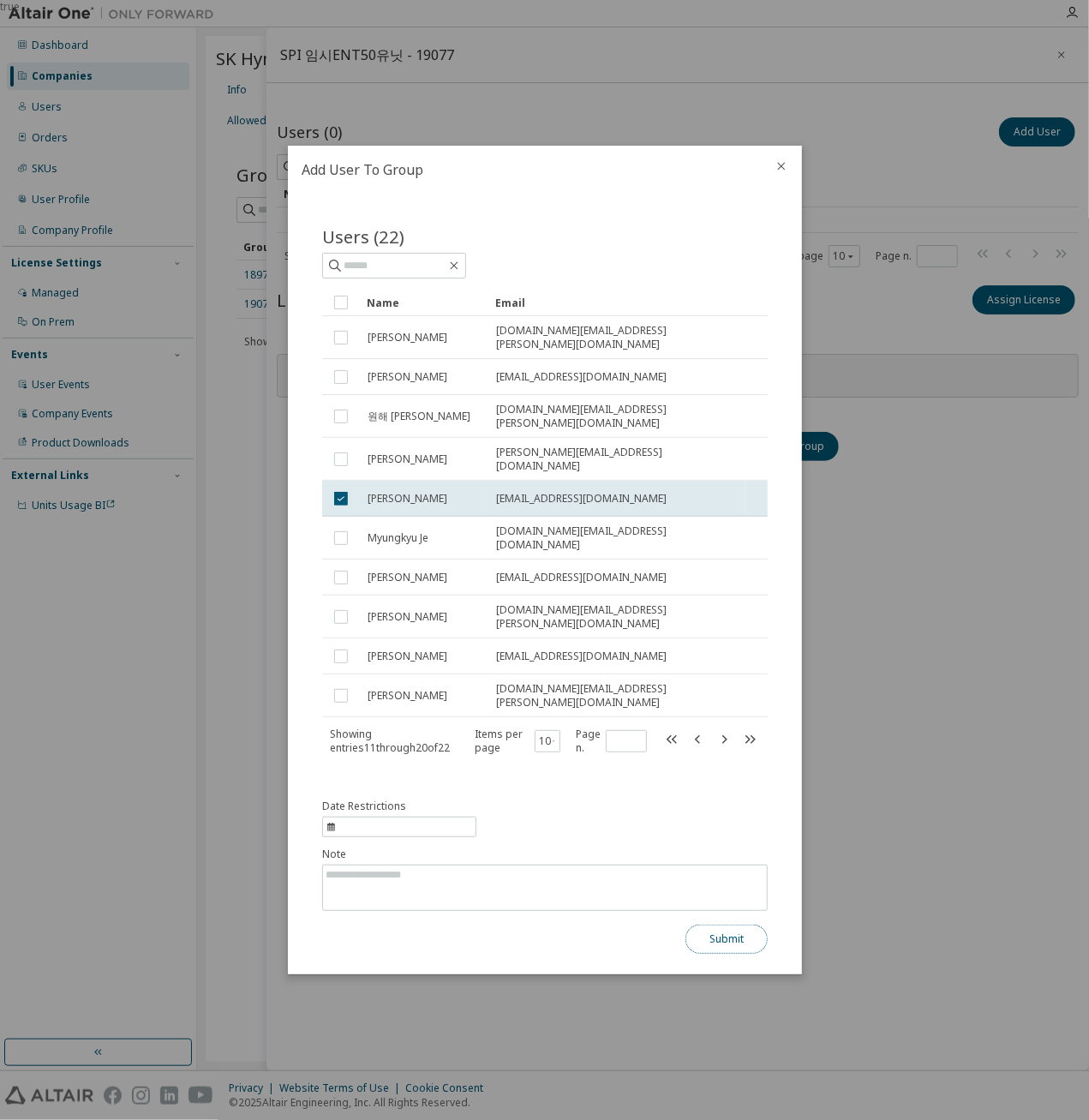
click at [733, 925] on button "Submit" at bounding box center [726, 939] width 82 height 29
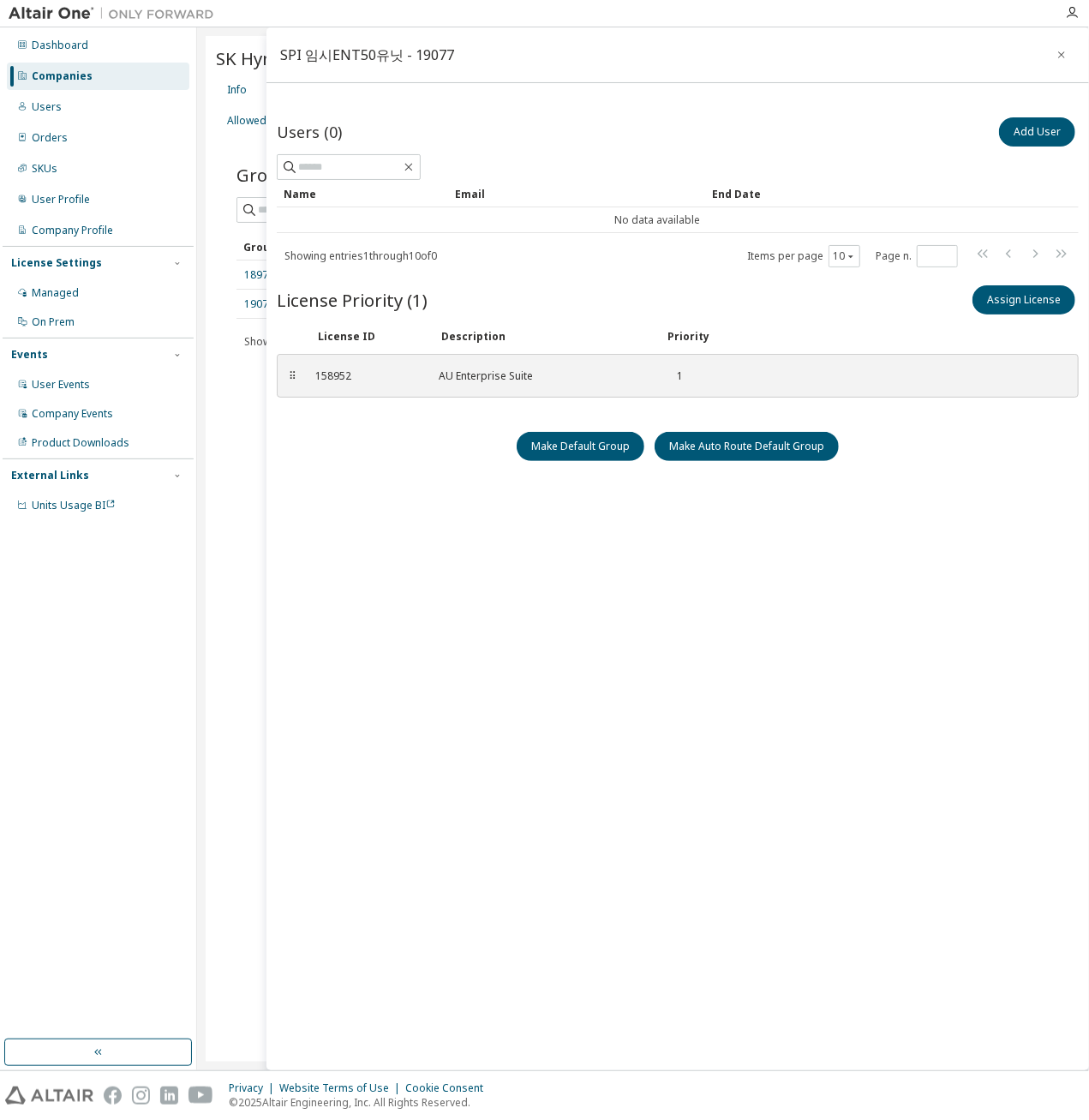
click at [679, 729] on div "Users (0) Add User Clear Load Save Save As Field Operator Value Select filter S…" at bounding box center [678, 561] width 802 height 896
click at [618, 705] on div "Users (0) Add User Clear Load Save Save As Field Operator Value Select filter S…" at bounding box center [678, 561] width 802 height 896
click at [1059, 57] on icon "button" at bounding box center [1062, 55] width 7 height 7
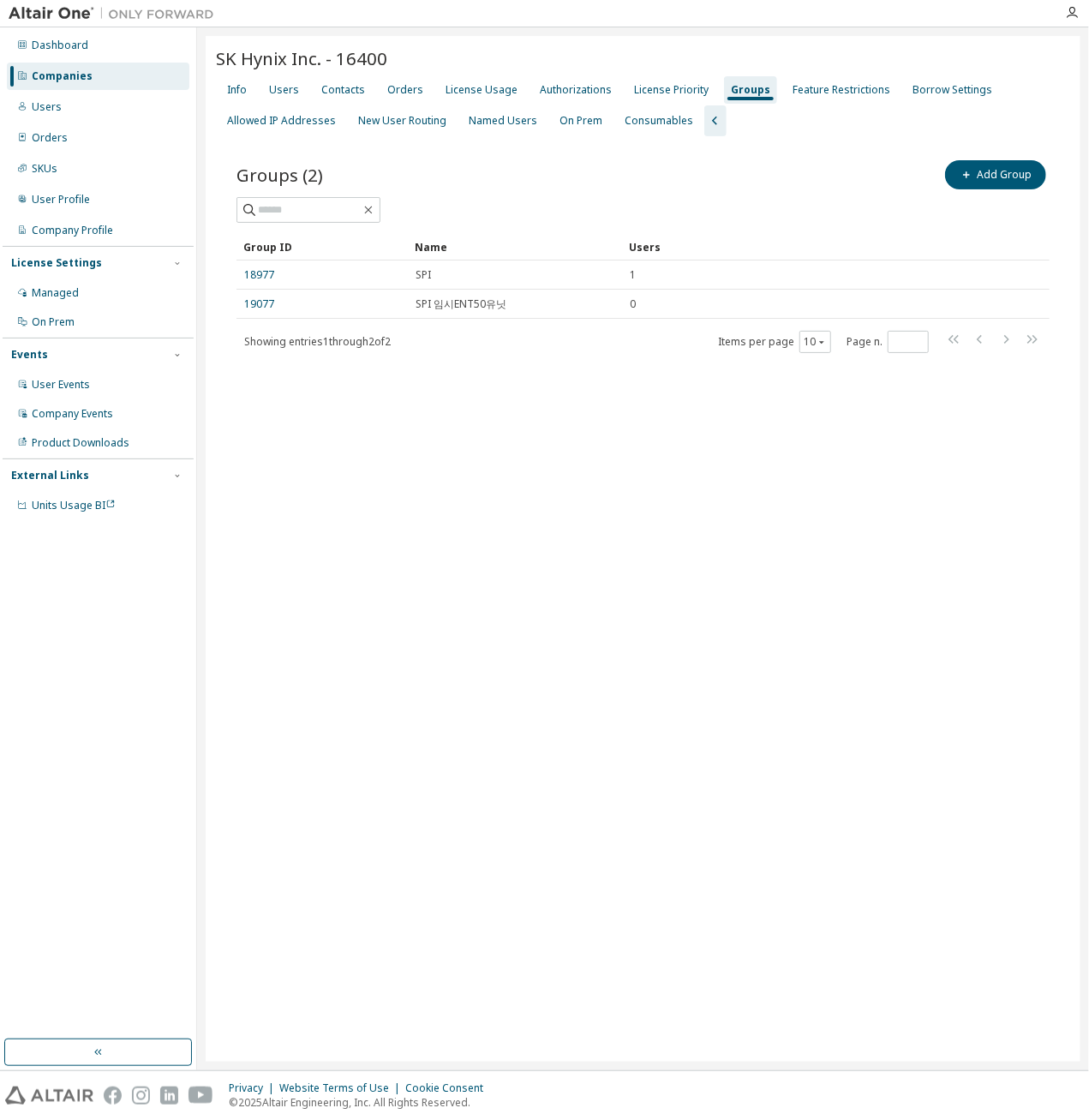
click at [478, 512] on div "SK Hynix Inc. - 16400 Clear Load Save Save As Field Operator Value Select filte…" at bounding box center [643, 548] width 875 height 1025
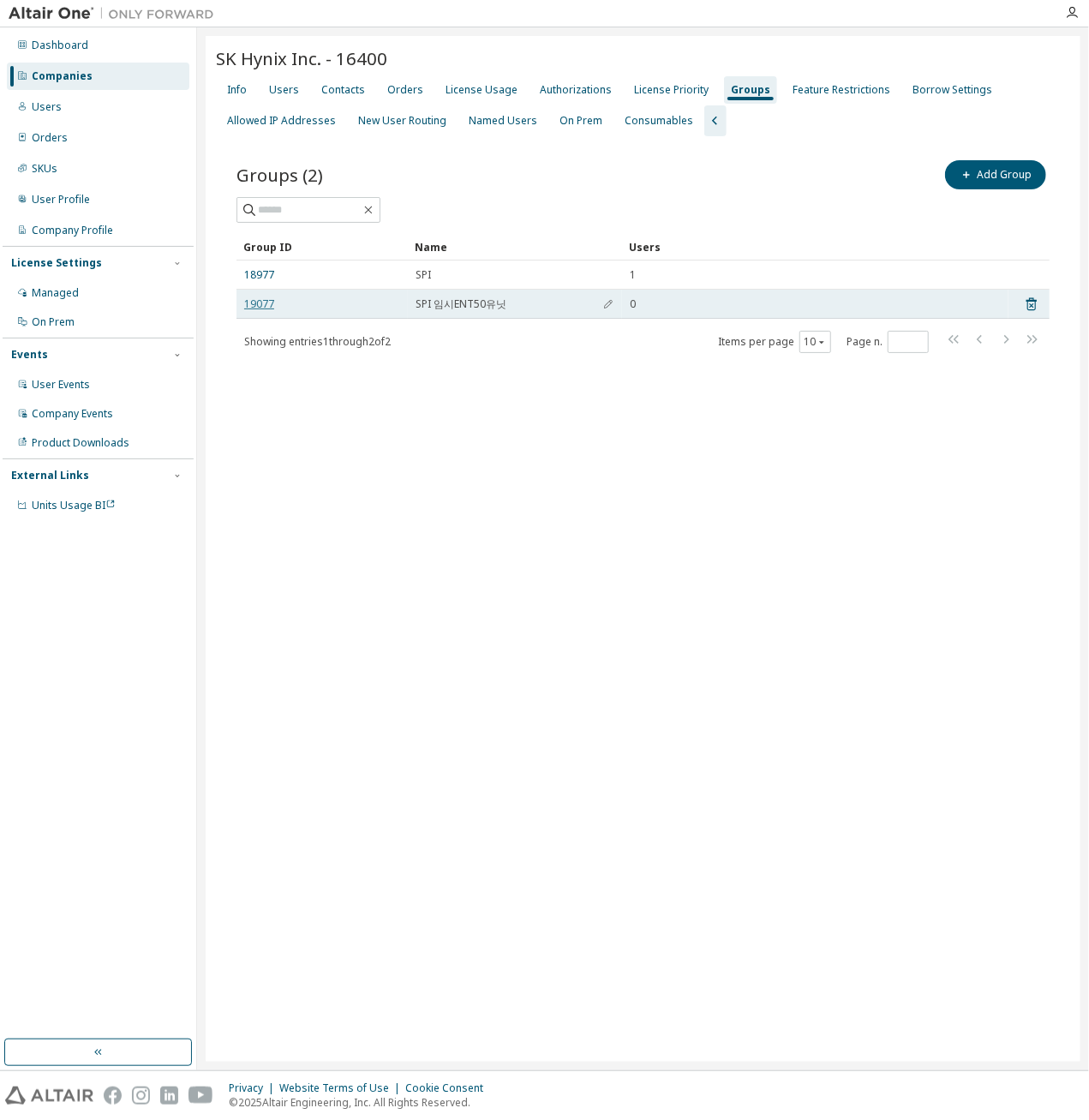
click at [259, 306] on link "19077" at bounding box center [259, 303] width 30 height 14
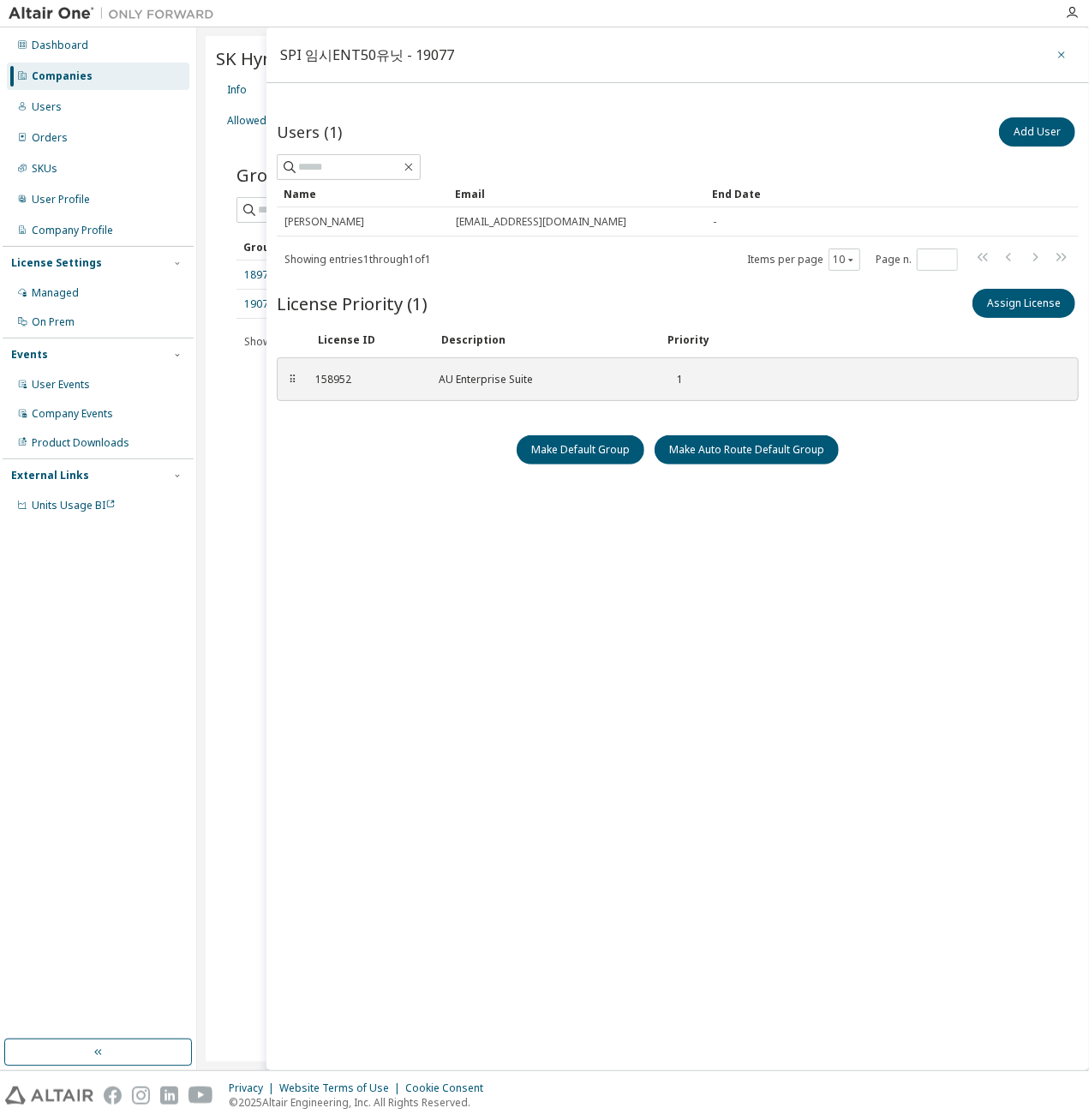
click at [1056, 52] on icon "button" at bounding box center [1061, 55] width 12 height 14
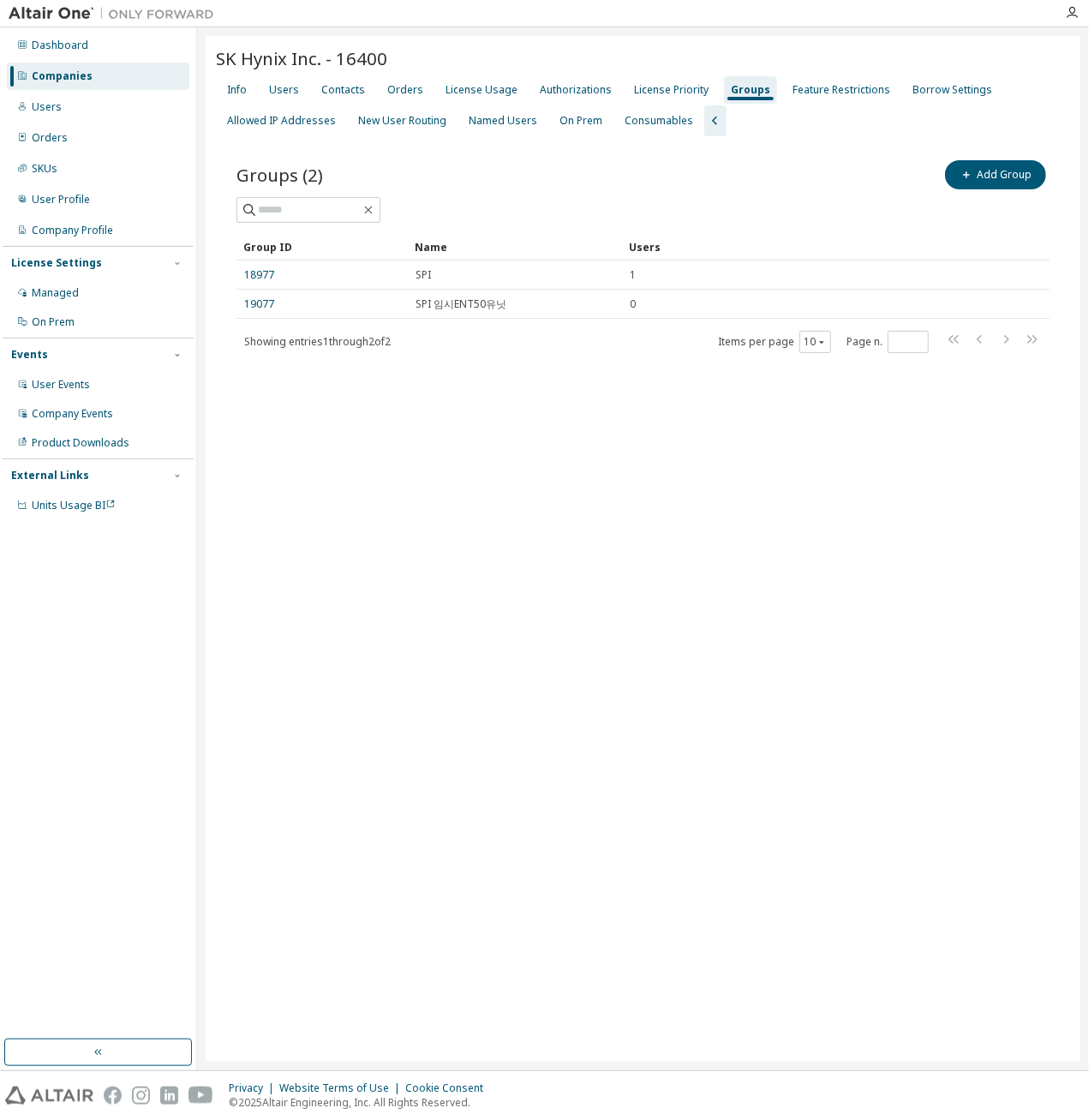
click at [535, 501] on div "SK Hynix Inc. - 16400 Clear Load Save Save As Field Operator Value Select filte…" at bounding box center [643, 548] width 875 height 1025
click at [642, 89] on div "License Priority" at bounding box center [672, 89] width 75 height 14
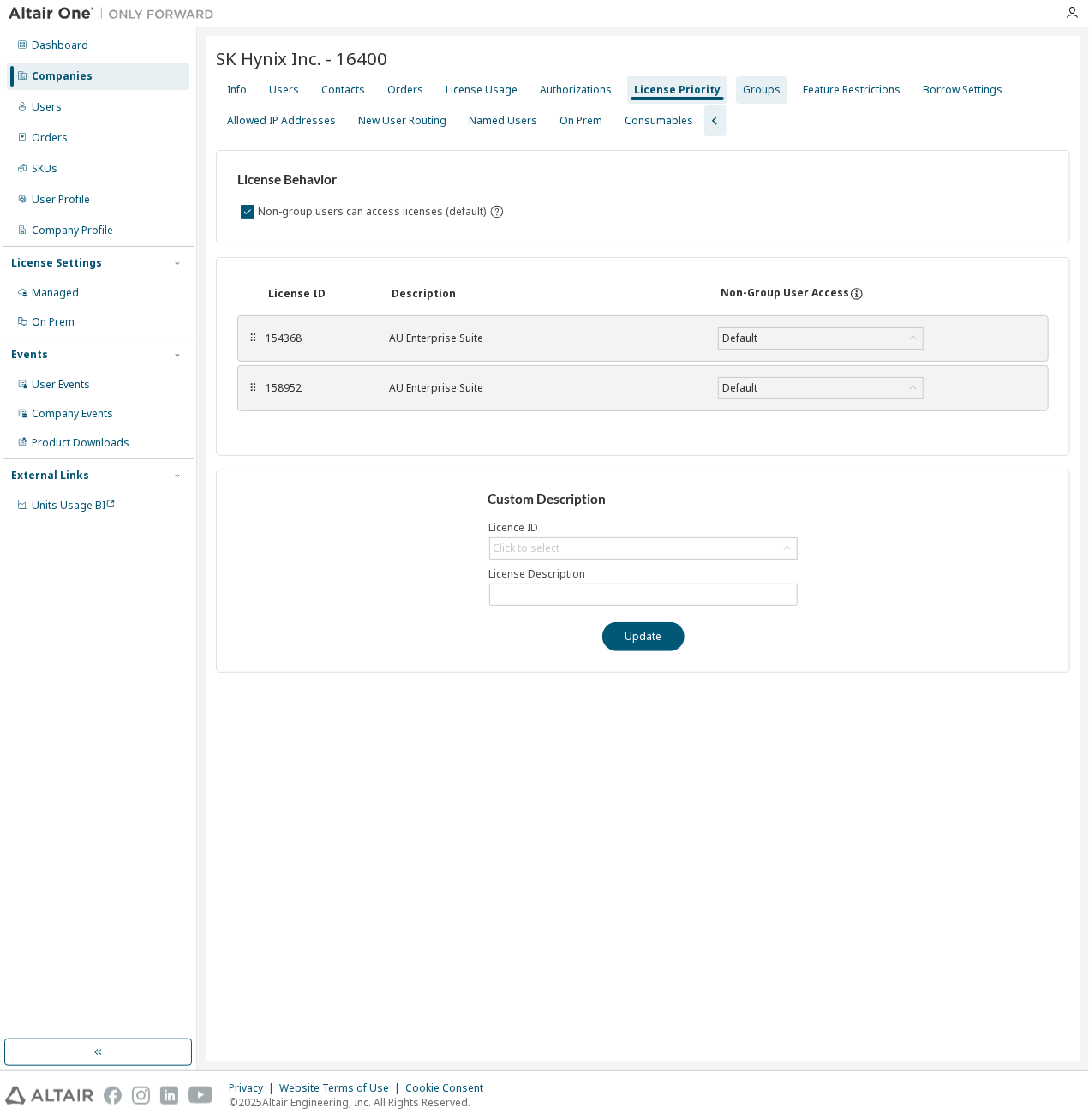
click at [743, 88] on div "Groups" at bounding box center [761, 89] width 37 height 14
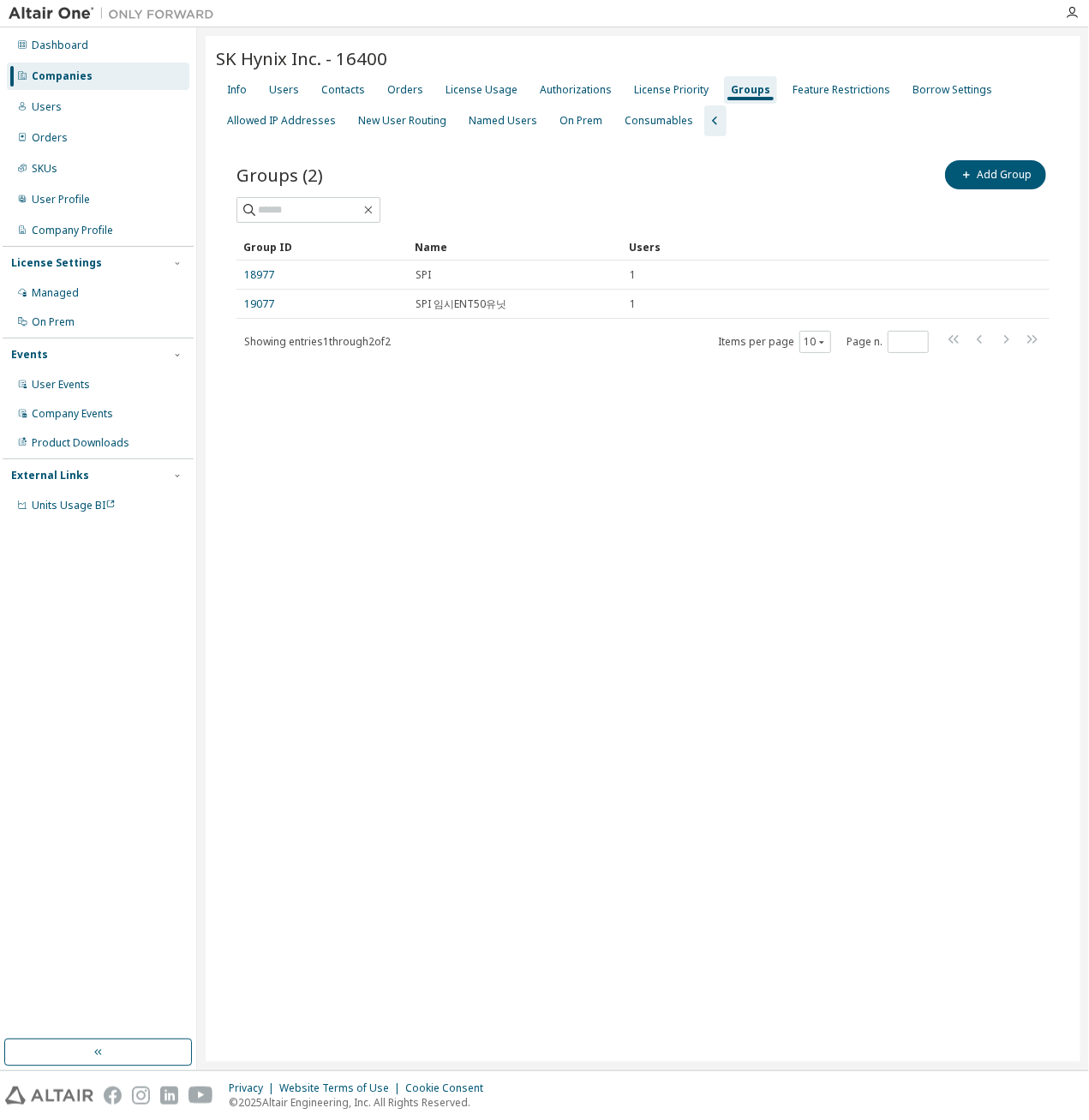
click at [594, 525] on div "SK Hynix Inc. - 16400 Clear Load Save Save As Field Operator Value Select filte…" at bounding box center [643, 548] width 875 height 1025
